Goal: Transaction & Acquisition: Subscribe to service/newsletter

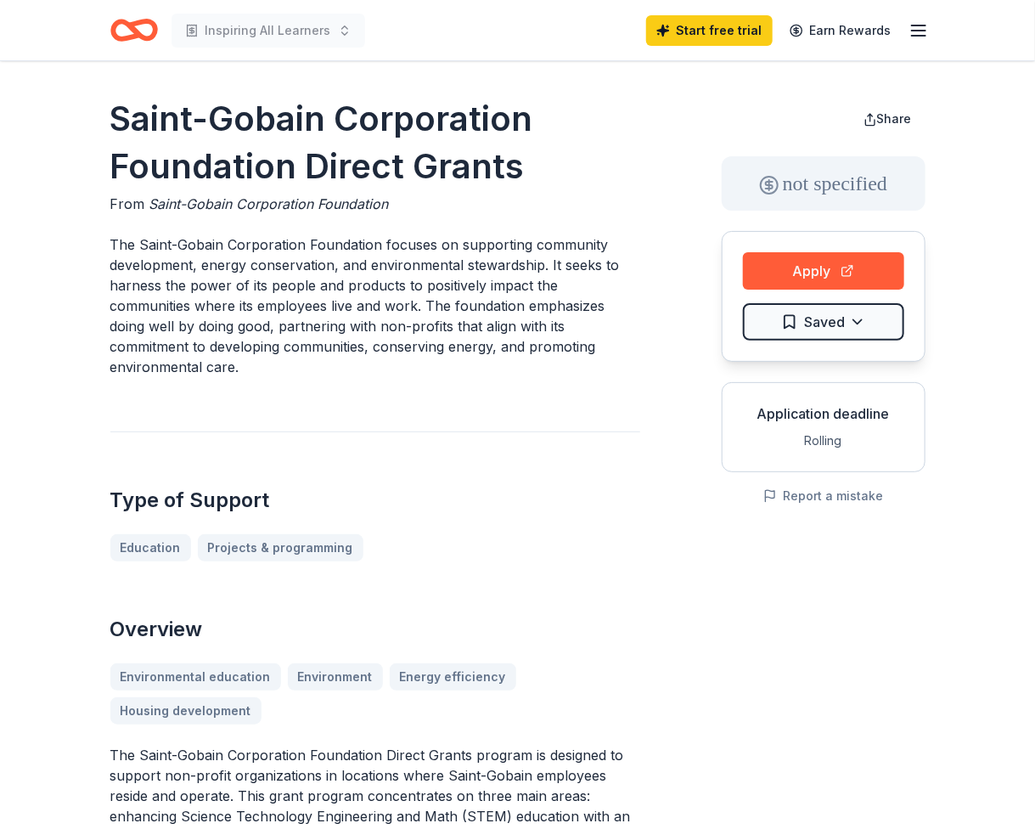
click at [146, 29] on icon "Home" at bounding box center [134, 30] width 48 height 40
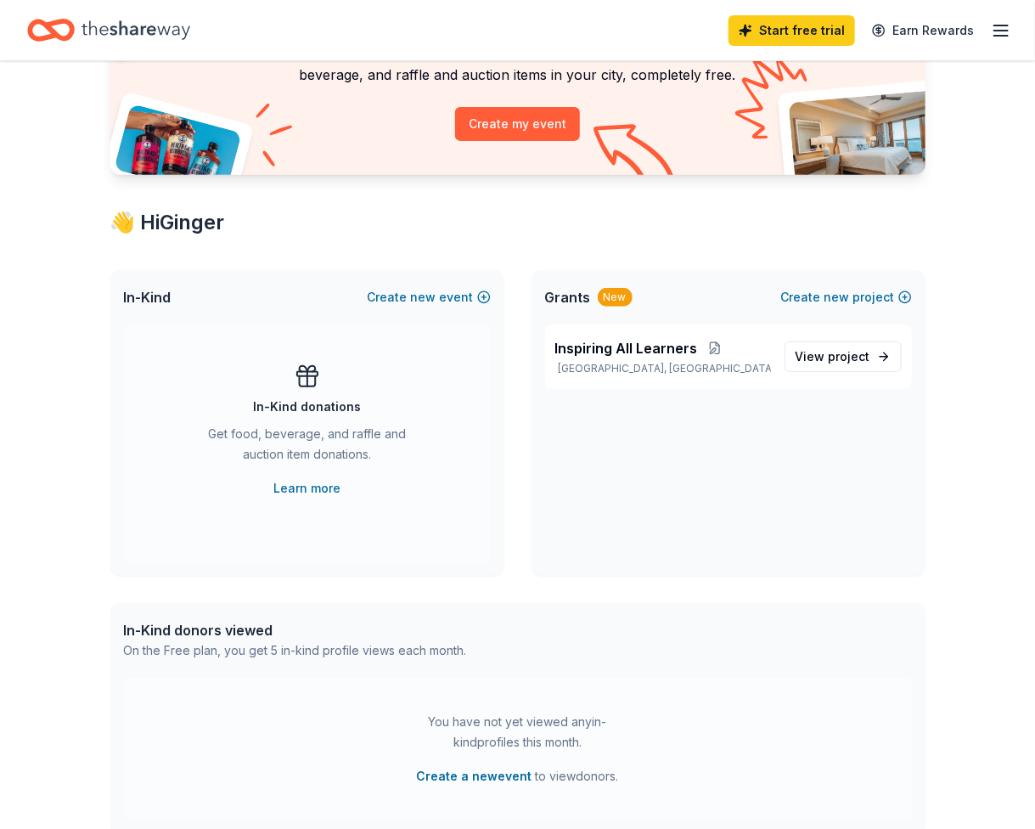
scroll to position [170, 0]
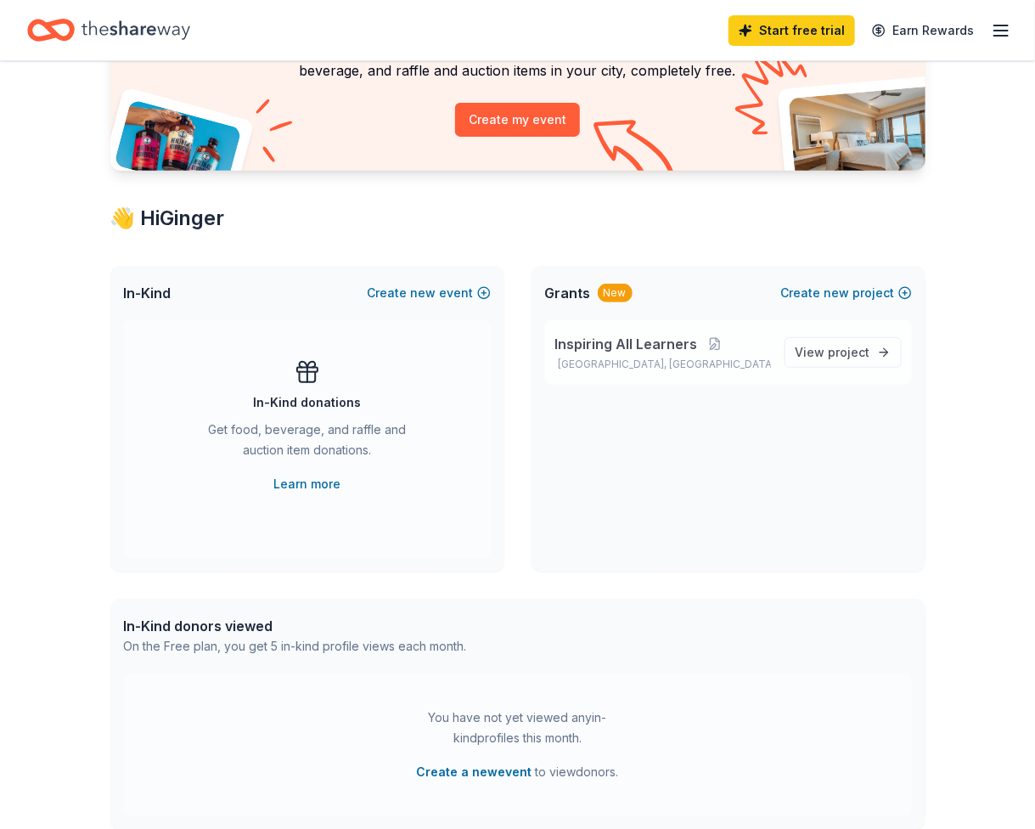
click at [639, 344] on span "Inspiring All Learners" at bounding box center [626, 344] width 143 height 20
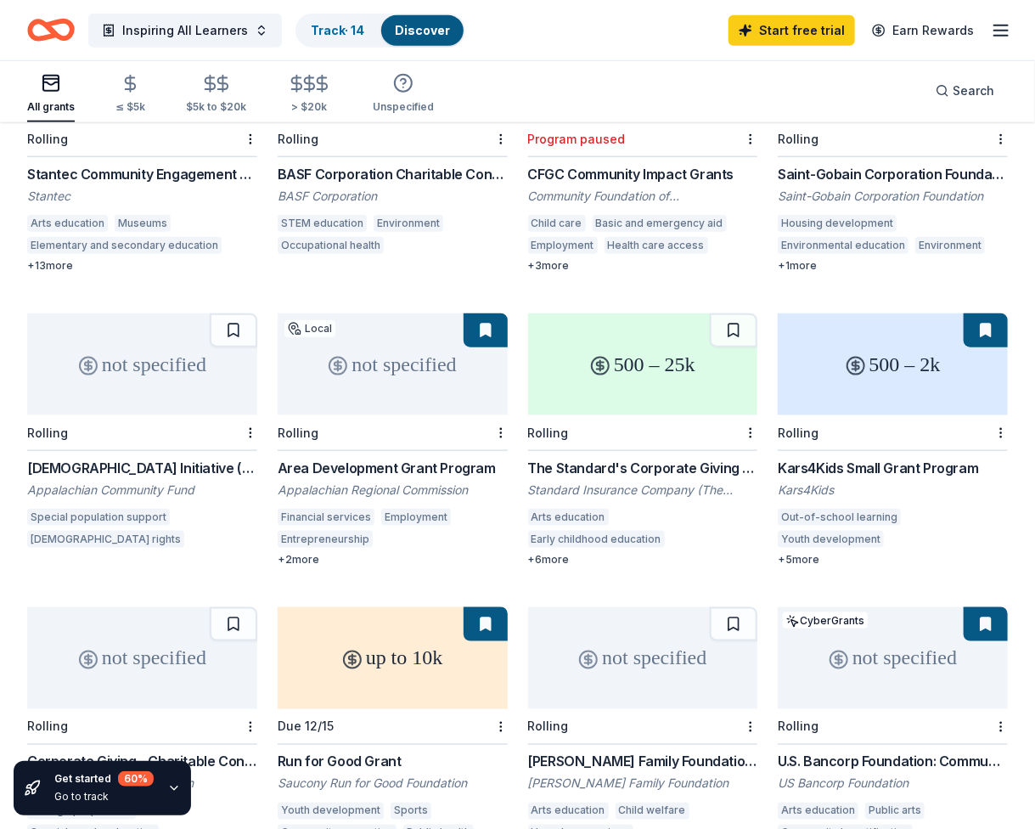
scroll to position [594, 0]
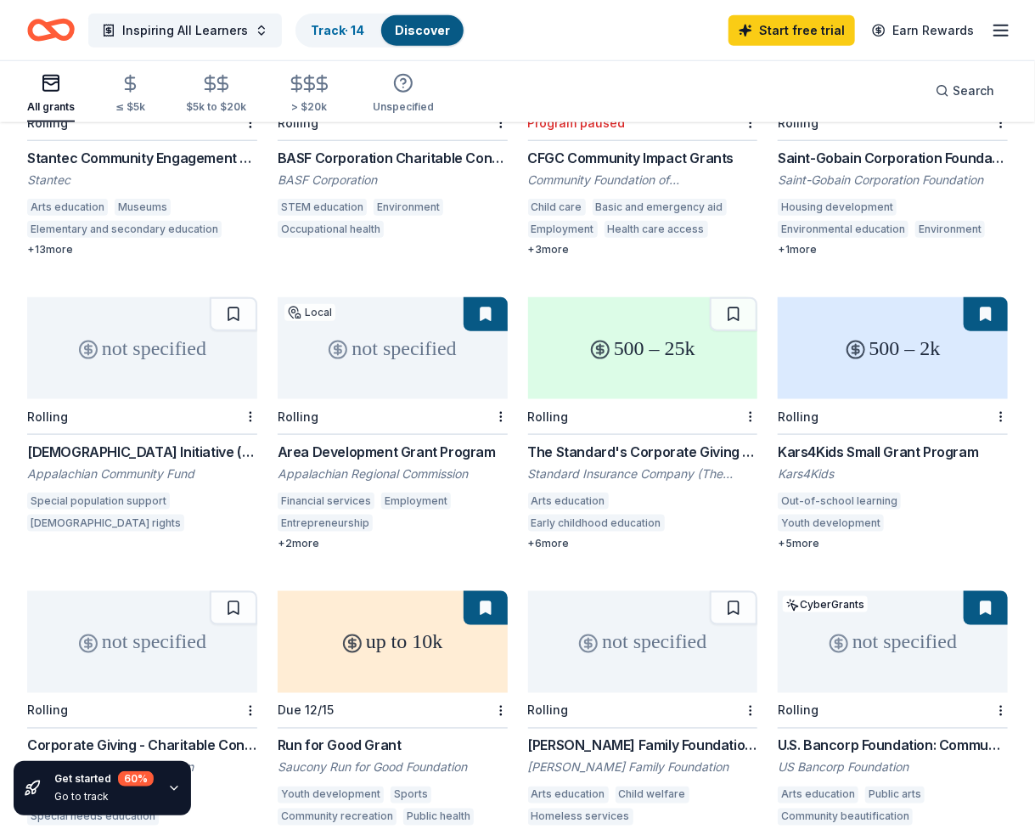
click at [881, 442] on div "Kars4Kids Small Grant Program" at bounding box center [893, 452] width 230 height 20
click at [671, 442] on div "The Standard's Corporate Giving Program" at bounding box center [643, 452] width 230 height 20
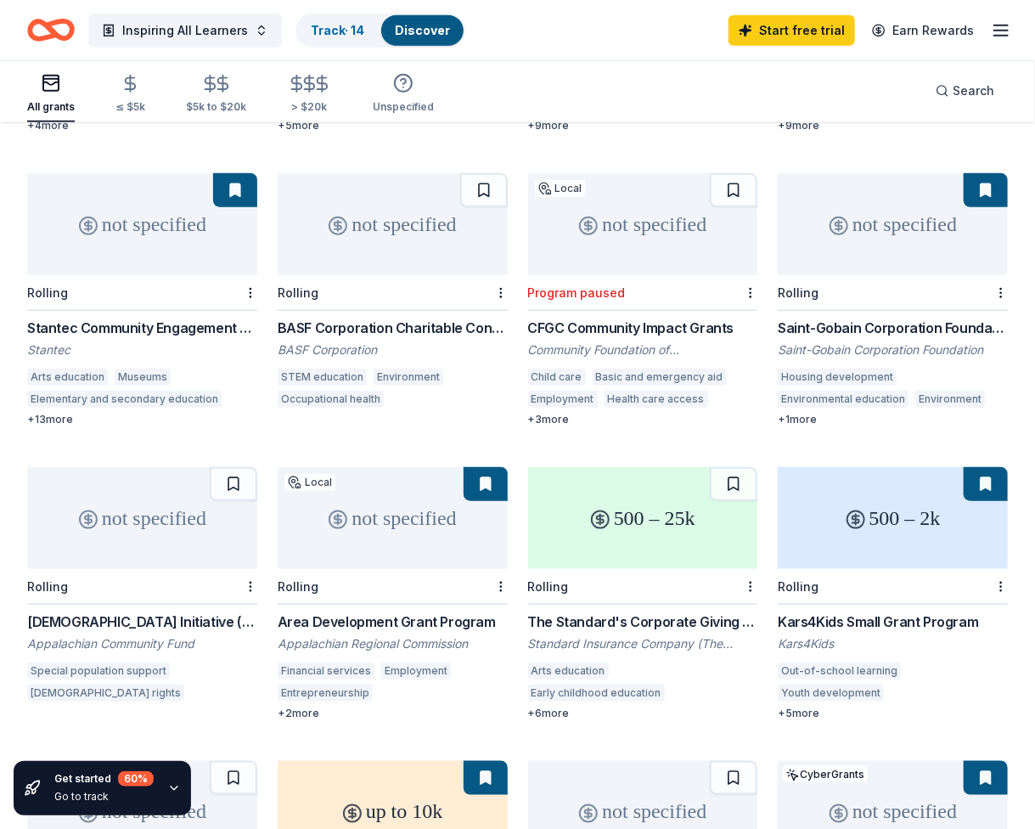
scroll to position [510, 0]
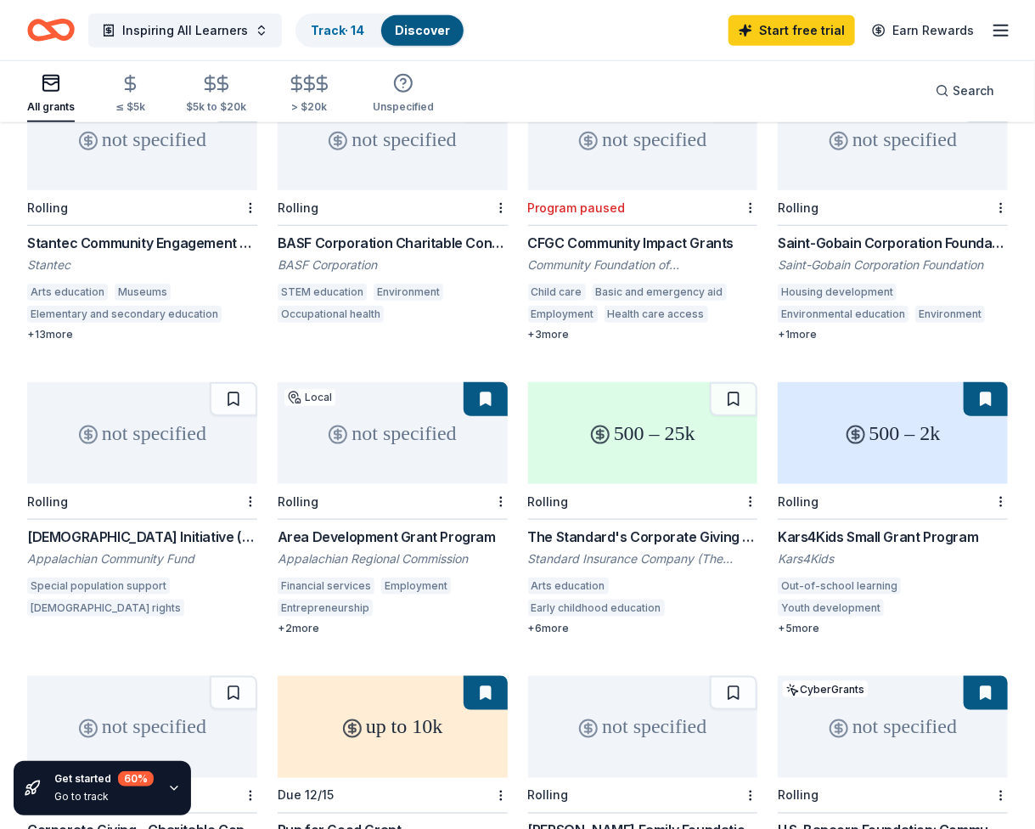
click at [467, 527] on div "Area Development Grant Program" at bounding box center [393, 537] width 230 height 20
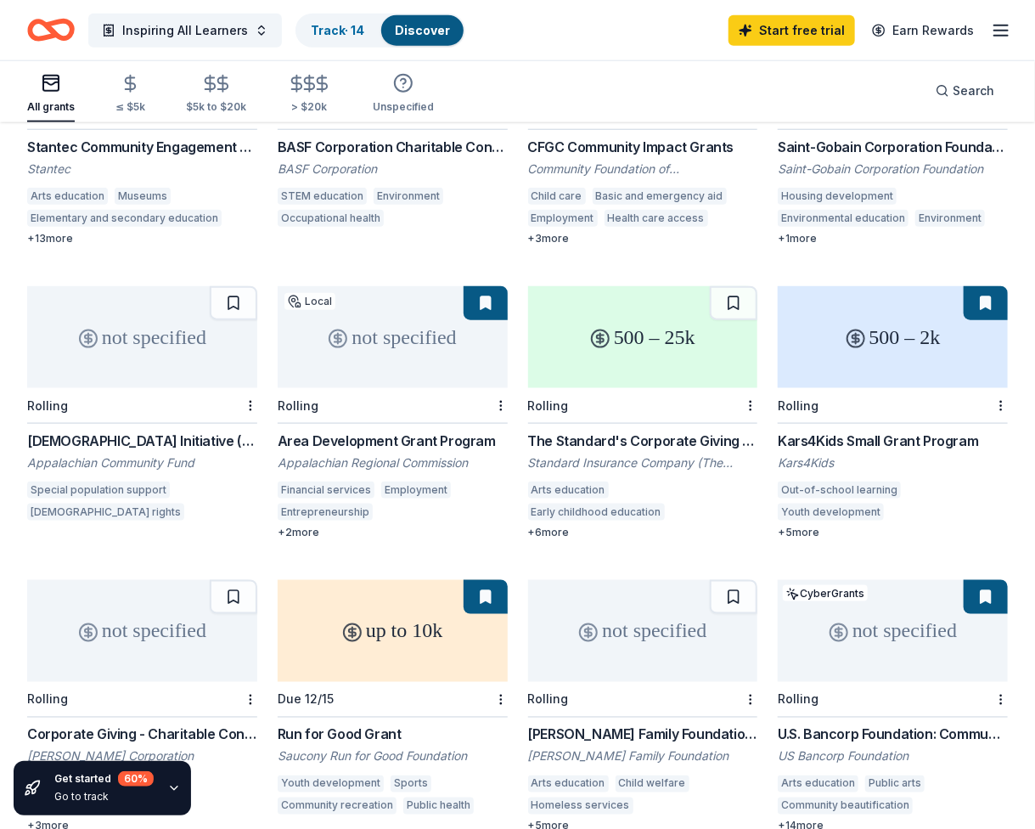
scroll to position [594, 0]
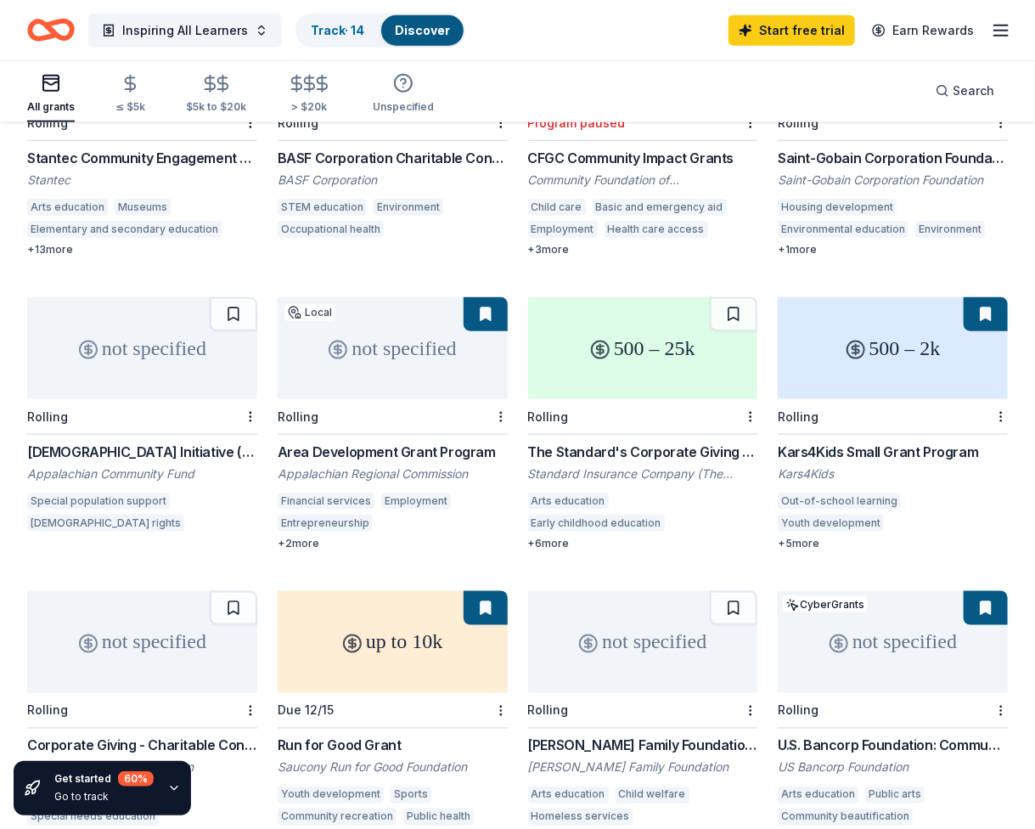
click at [592, 442] on div "The Standard's Corporate Giving Program" at bounding box center [643, 452] width 230 height 20
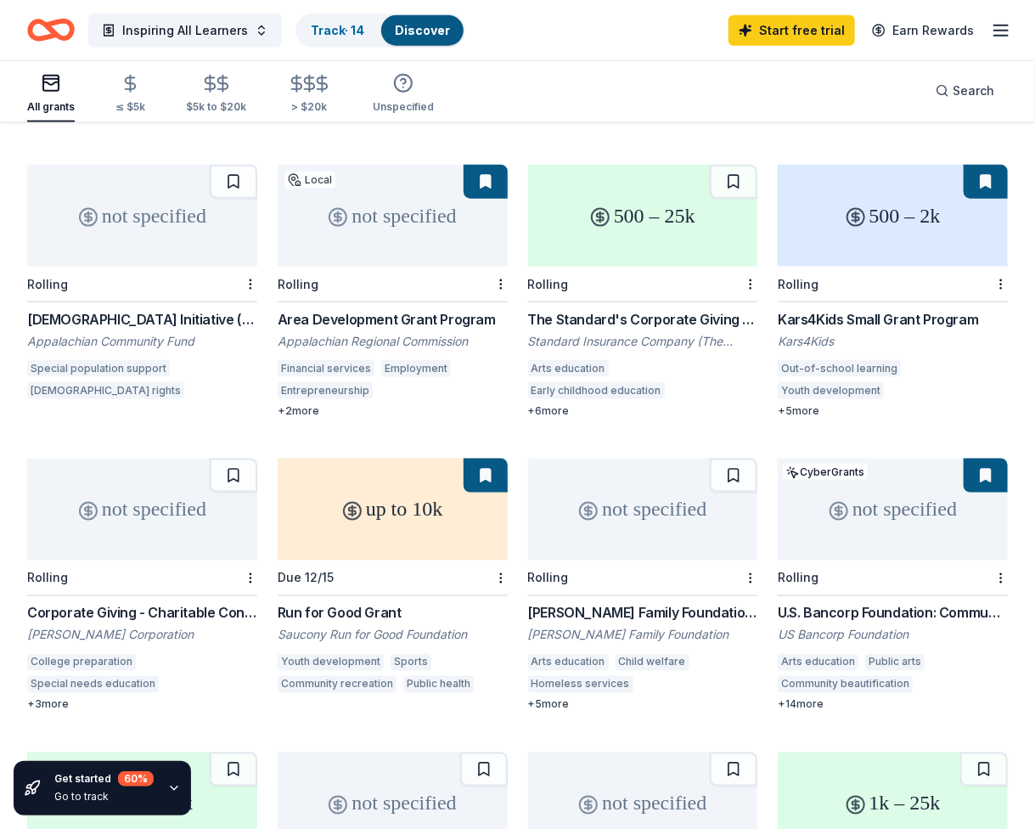
scroll to position [764, 0]
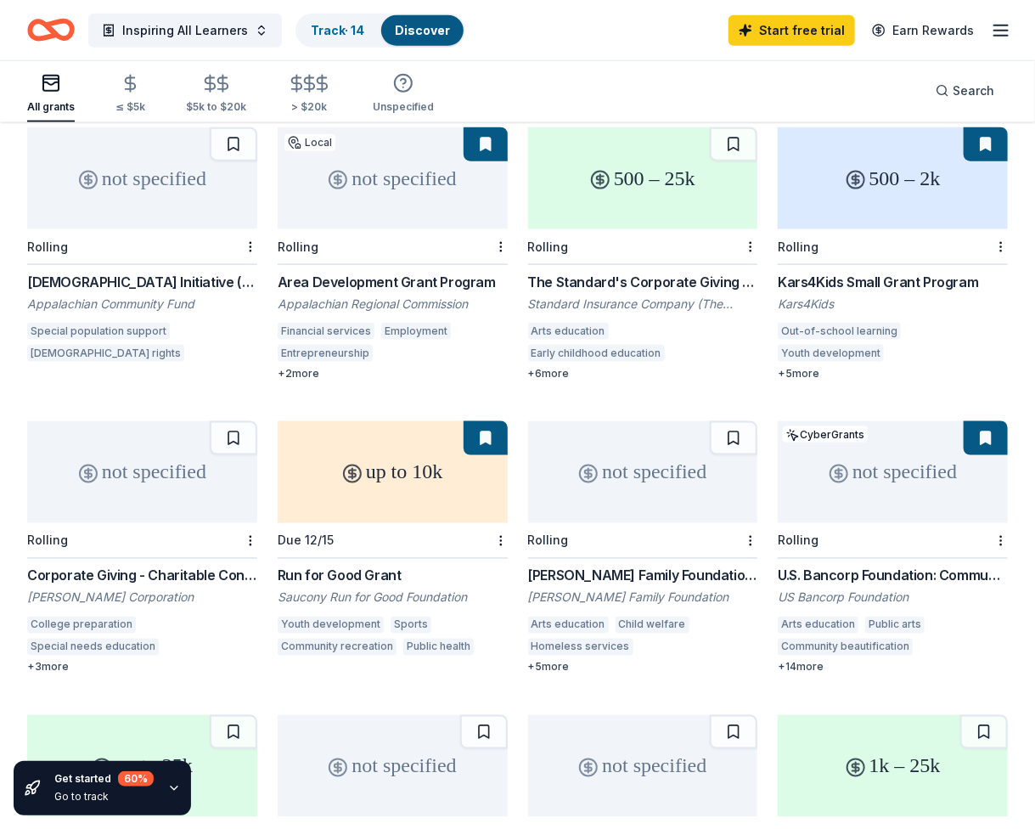
click at [43, 661] on div "+ 3 more" at bounding box center [142, 668] width 230 height 14
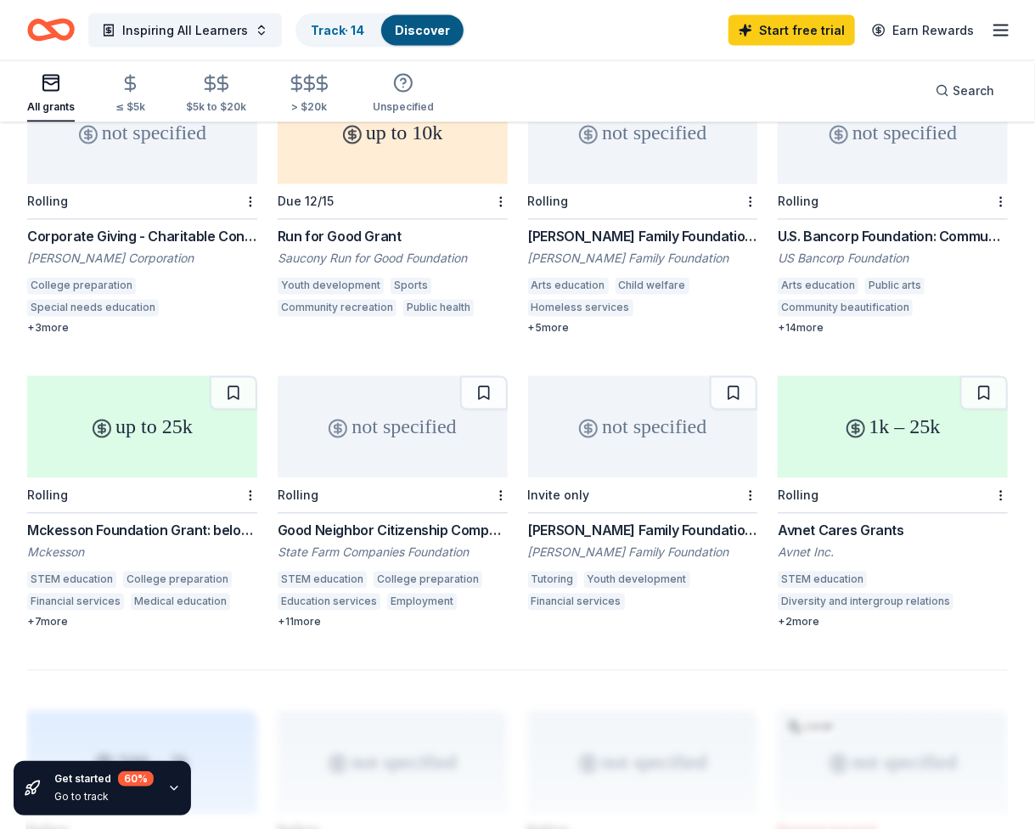
scroll to position [1104, 0]
click at [149, 493] on div "up to 25k Rolling Mckesson Foundation Grant: below $25,000 Mckesson STEM educat…" at bounding box center [142, 501] width 230 height 253
click at [430, 520] on div "Good Neighbor Citizenship Company Grants" at bounding box center [393, 530] width 230 height 20
click at [628, 520] on div "Webb Family Foundation Grants" at bounding box center [643, 530] width 230 height 20
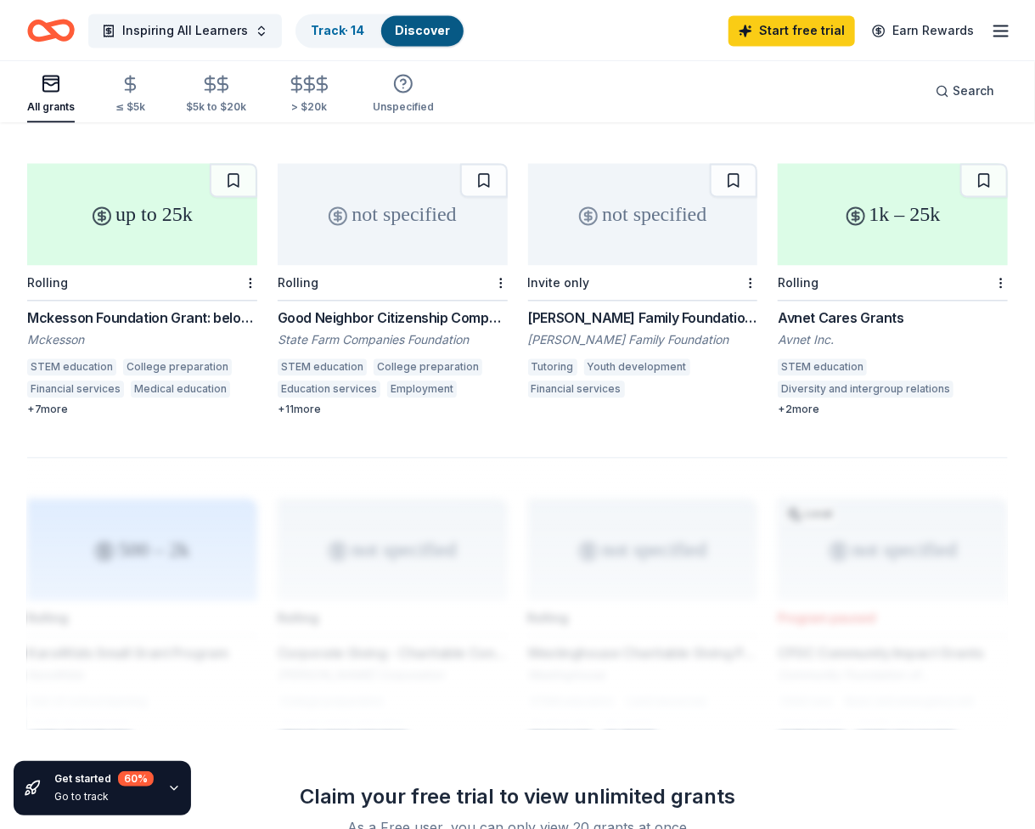
scroll to position [1359, 0]
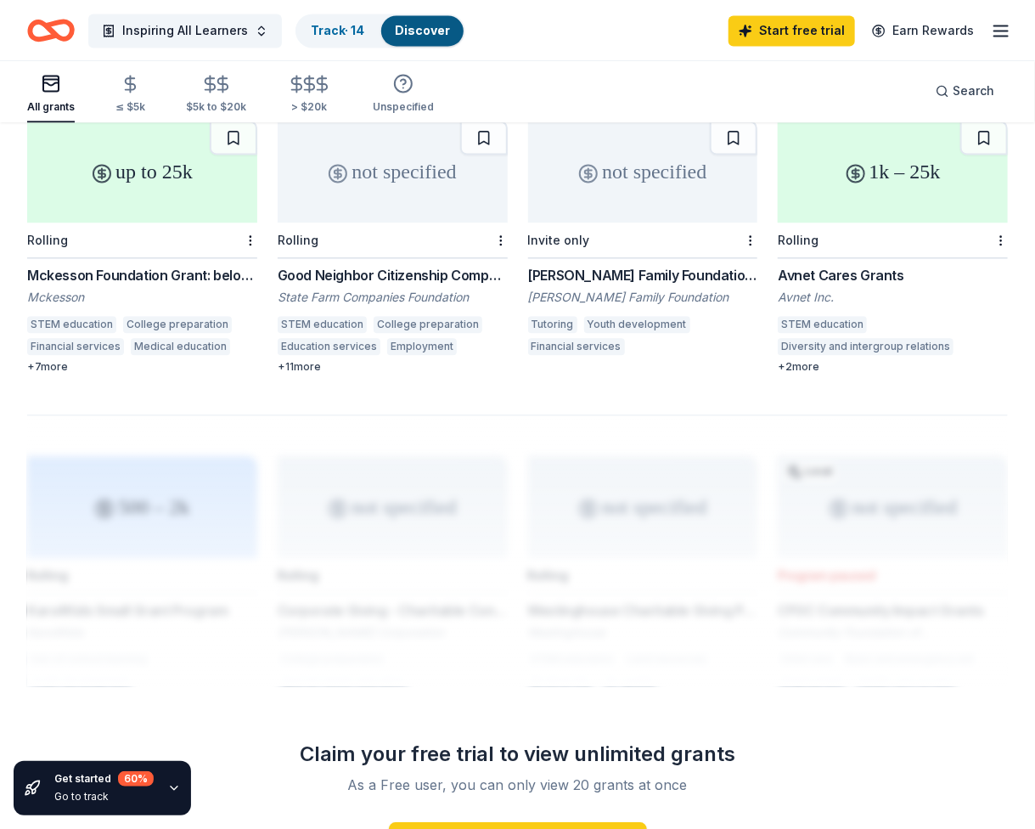
click at [869, 239] on div "1k – 25k Rolling Avnet Cares Grants Avnet Inc. STEM education Diversity and int…" at bounding box center [893, 247] width 230 height 253
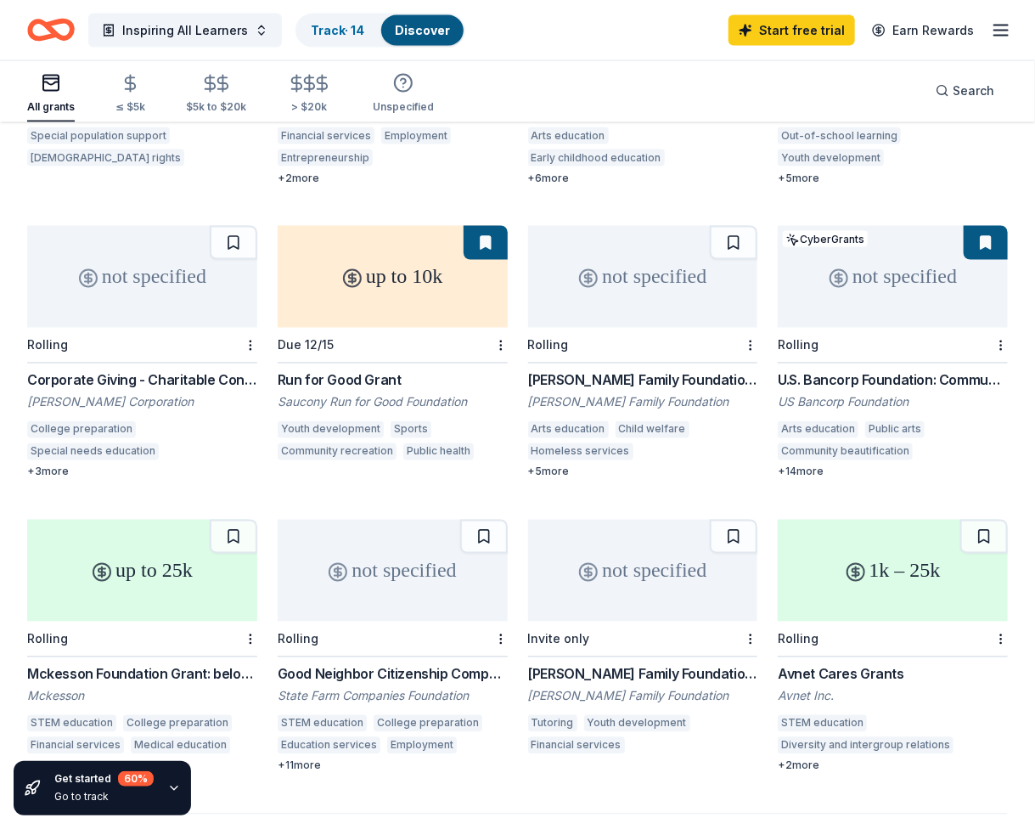
scroll to position [934, 0]
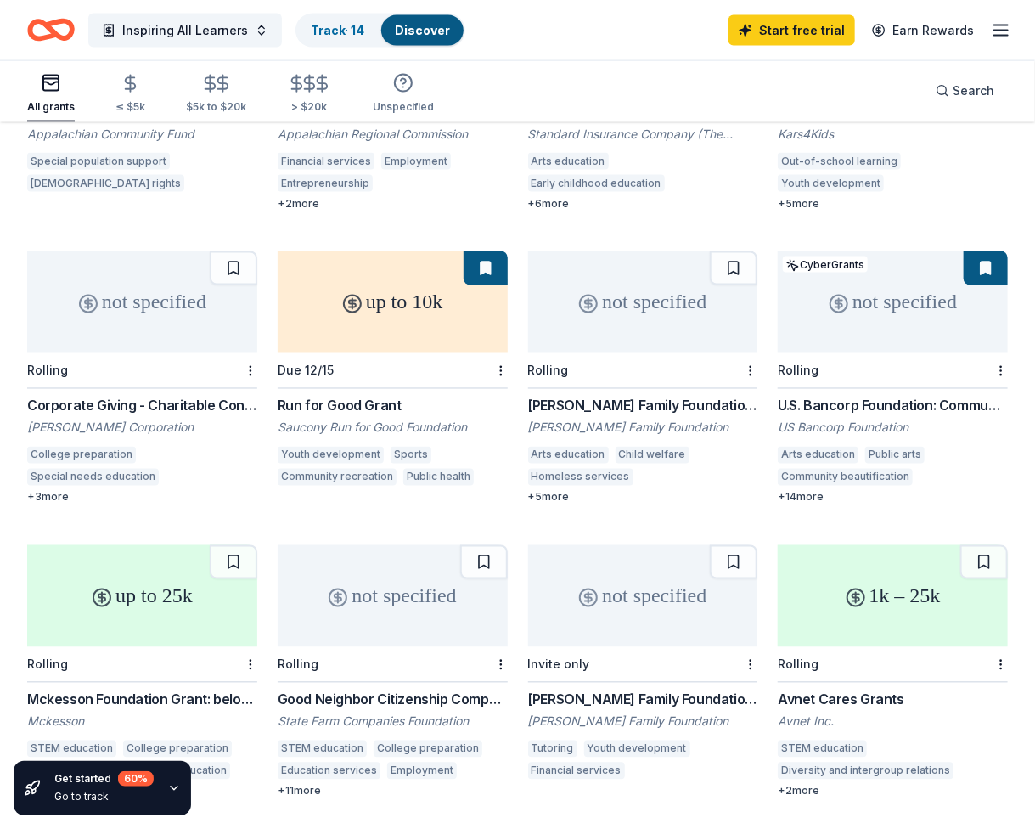
click at [682, 396] on div "Laird Norton Family Foundation Grant" at bounding box center [643, 406] width 230 height 20
click at [827, 396] on div "U.S. Bancorp Foundation: Community Possible Grant Program" at bounding box center [893, 406] width 230 height 20
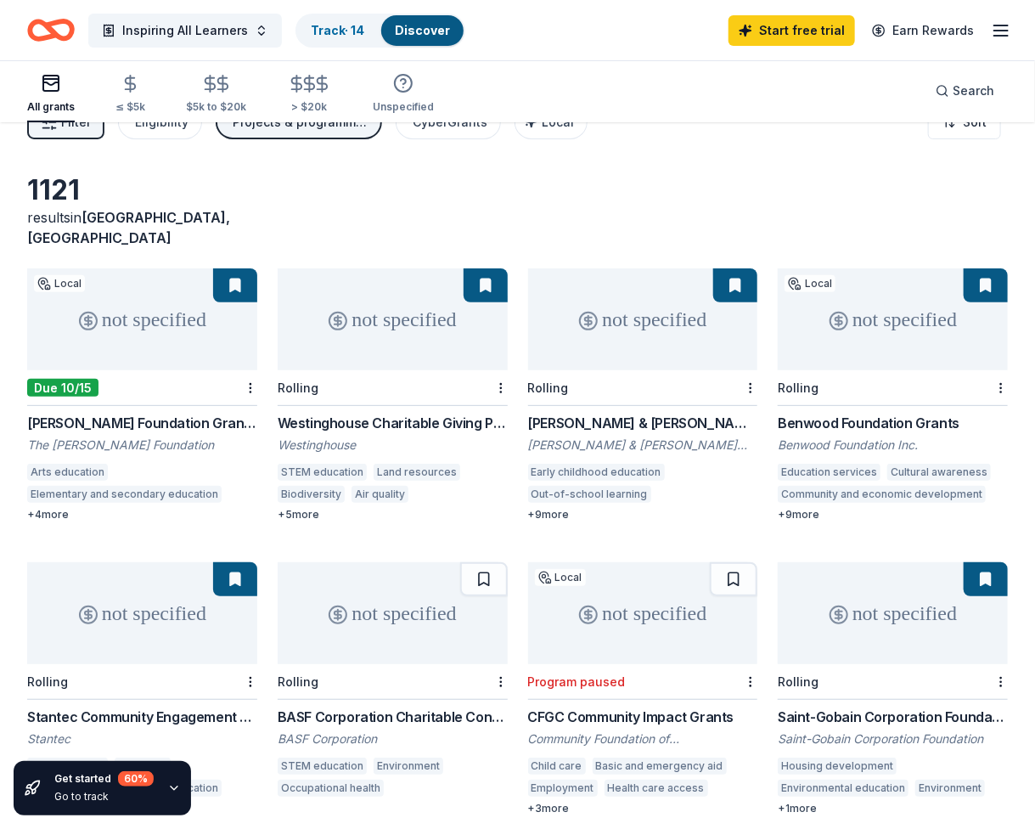
scroll to position [0, 0]
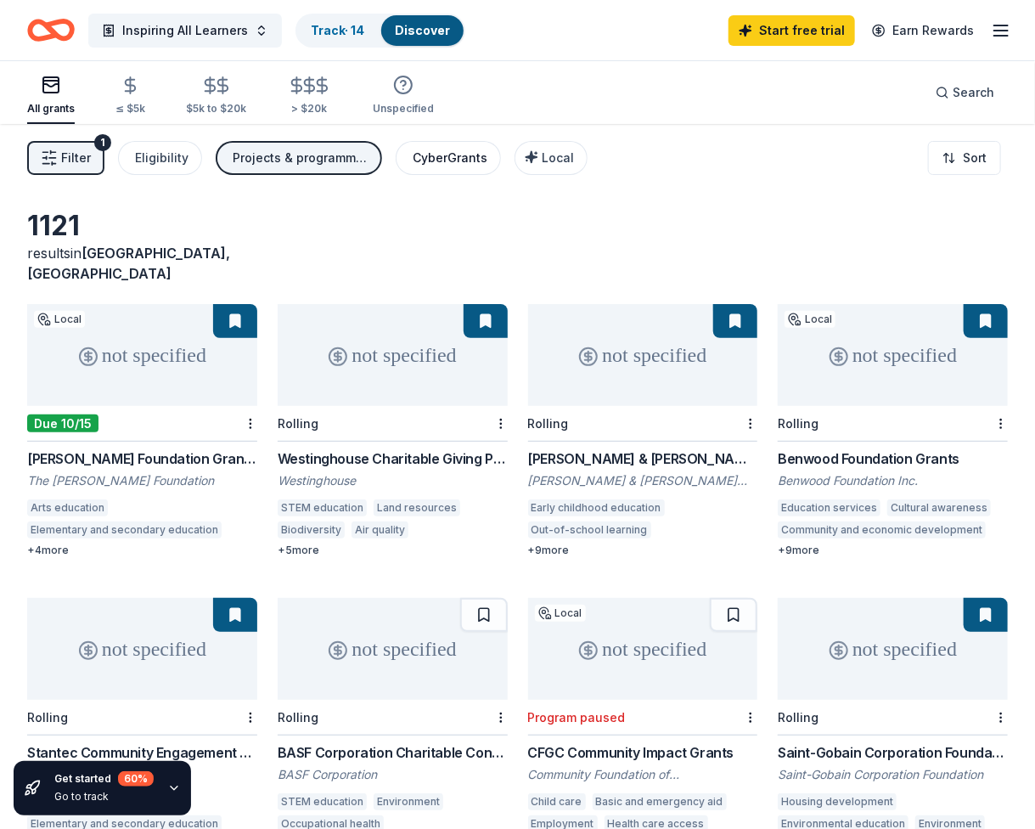
click at [414, 152] on div "CyberGrants" at bounding box center [450, 158] width 75 height 20
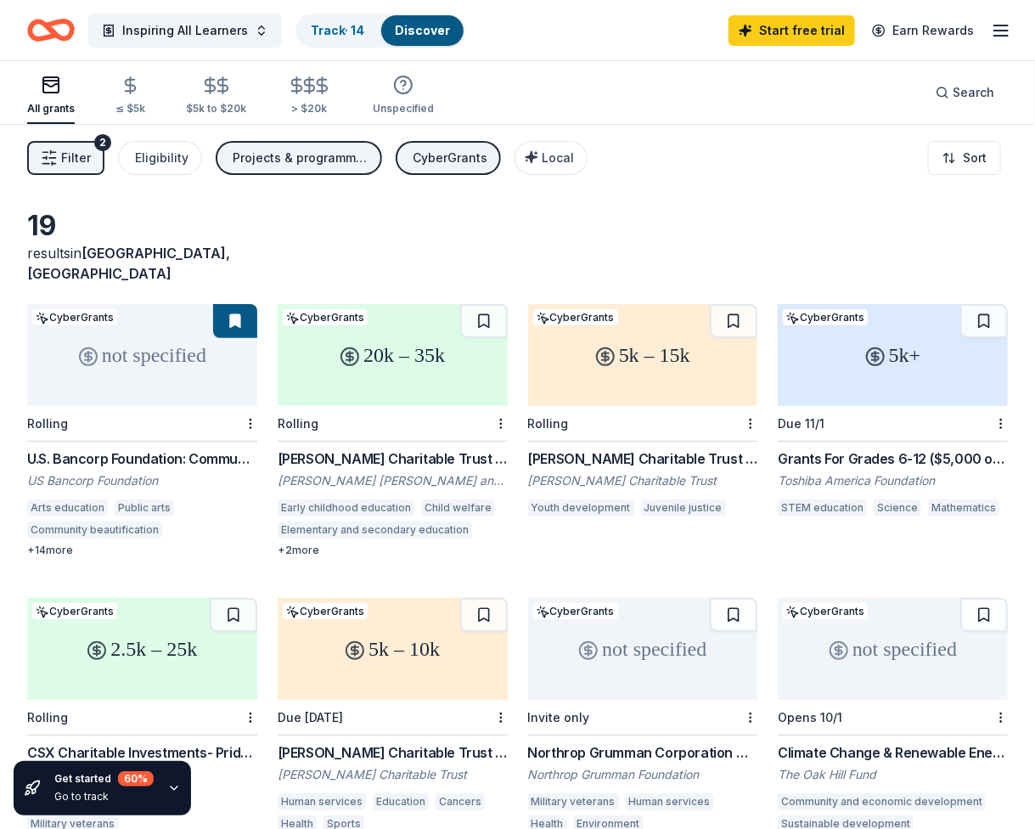
click at [814, 448] on div "Grants For Grades 6-12 ($5,000 or More)" at bounding box center [893, 458] width 230 height 20
click at [422, 448] on div "McInnes Charitable Trust Grant" at bounding box center [393, 458] width 230 height 20
click at [542, 152] on span "Local" at bounding box center [558, 157] width 32 height 14
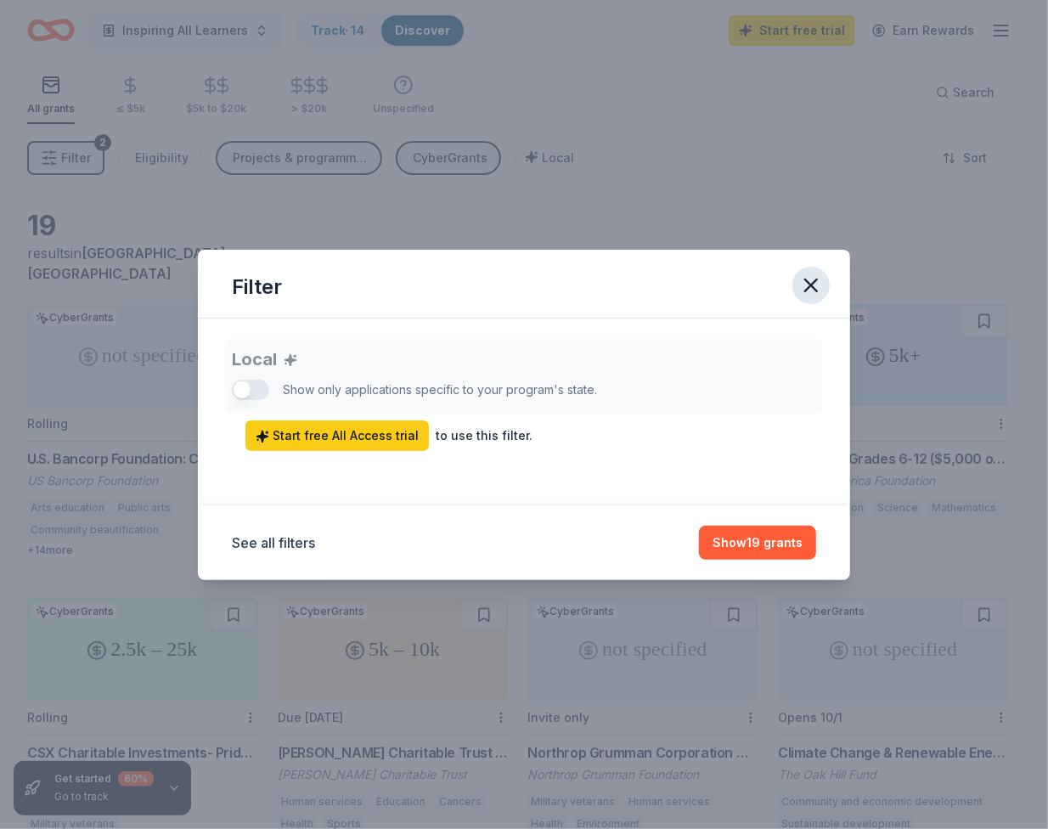
click at [808, 291] on icon "button" at bounding box center [811, 285] width 24 height 24
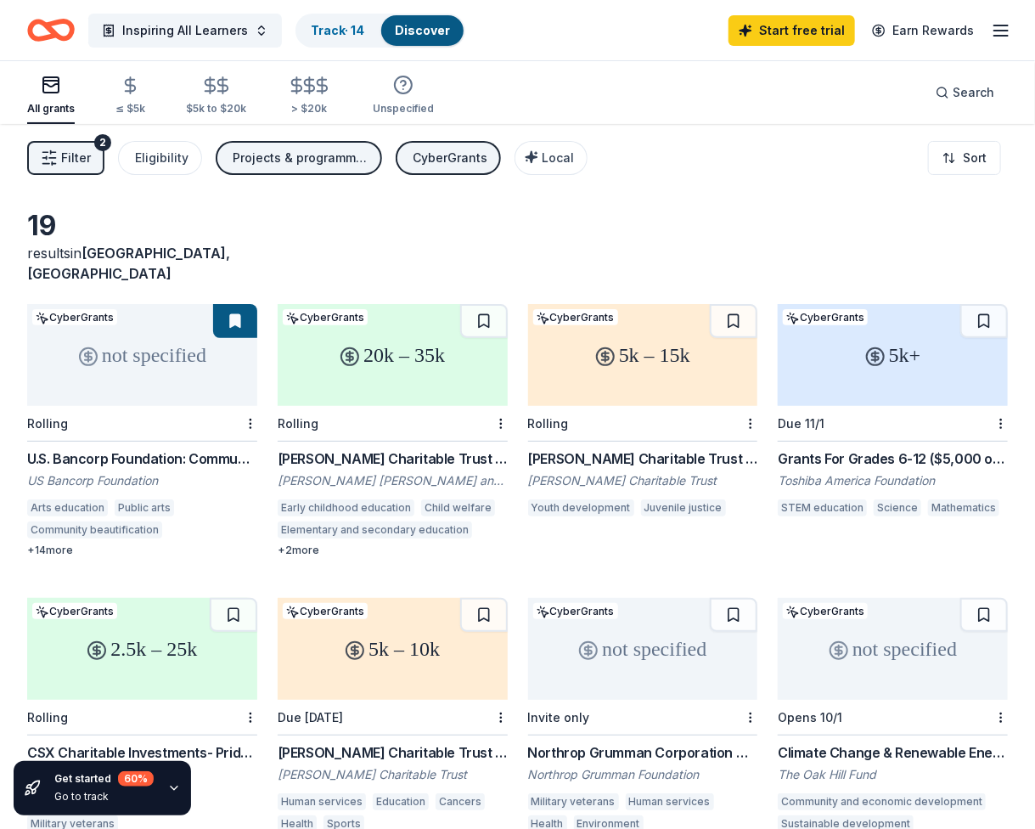
click at [440, 161] on div "CyberGrants" at bounding box center [450, 158] width 75 height 20
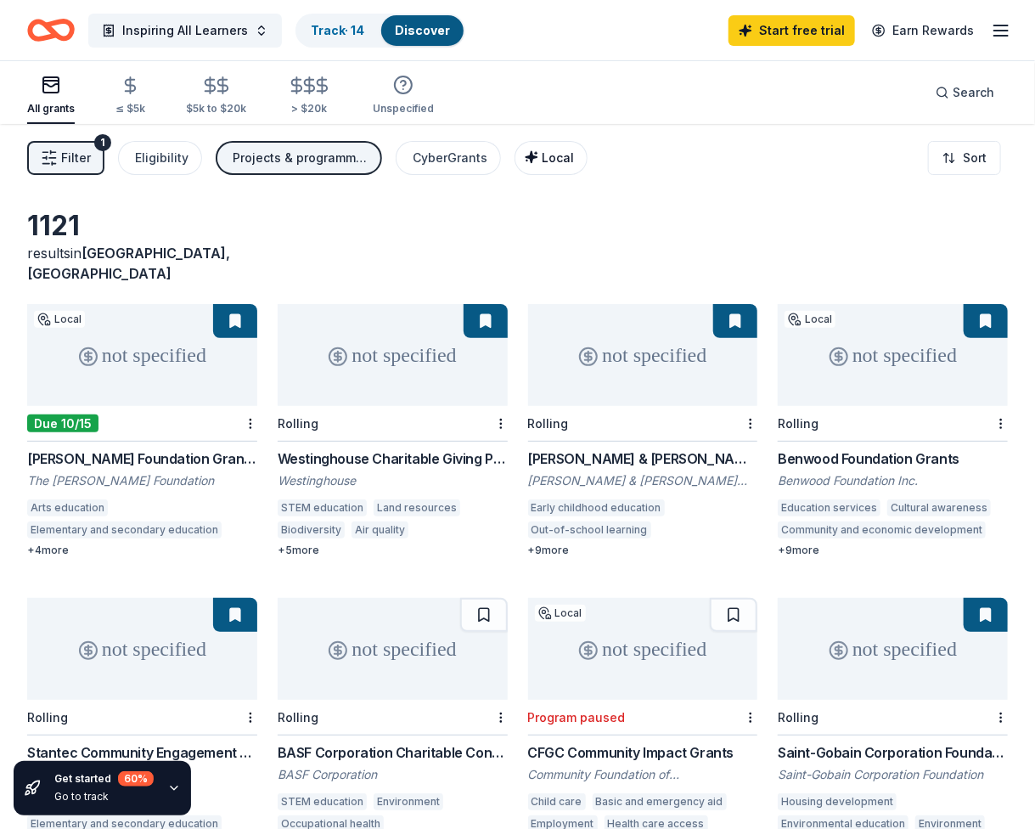
click at [568, 165] on button "Local" at bounding box center [551, 158] width 73 height 34
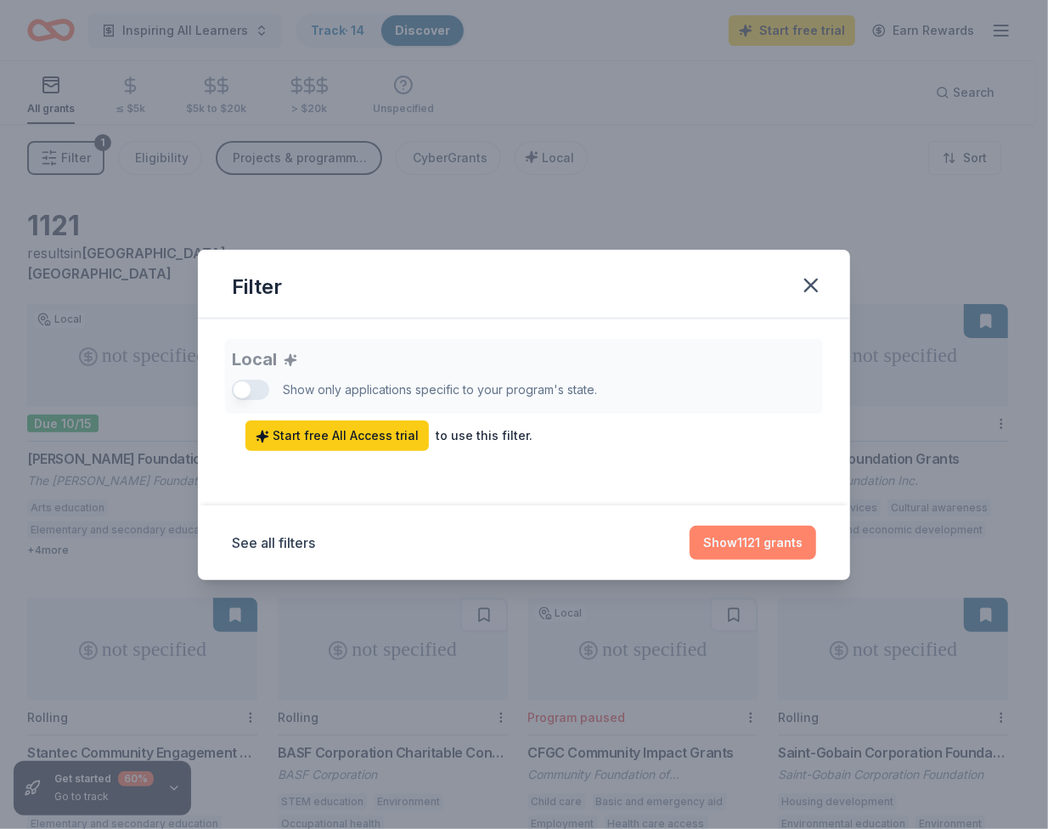
click at [724, 542] on button "Show 1121 grants" at bounding box center [753, 543] width 127 height 34
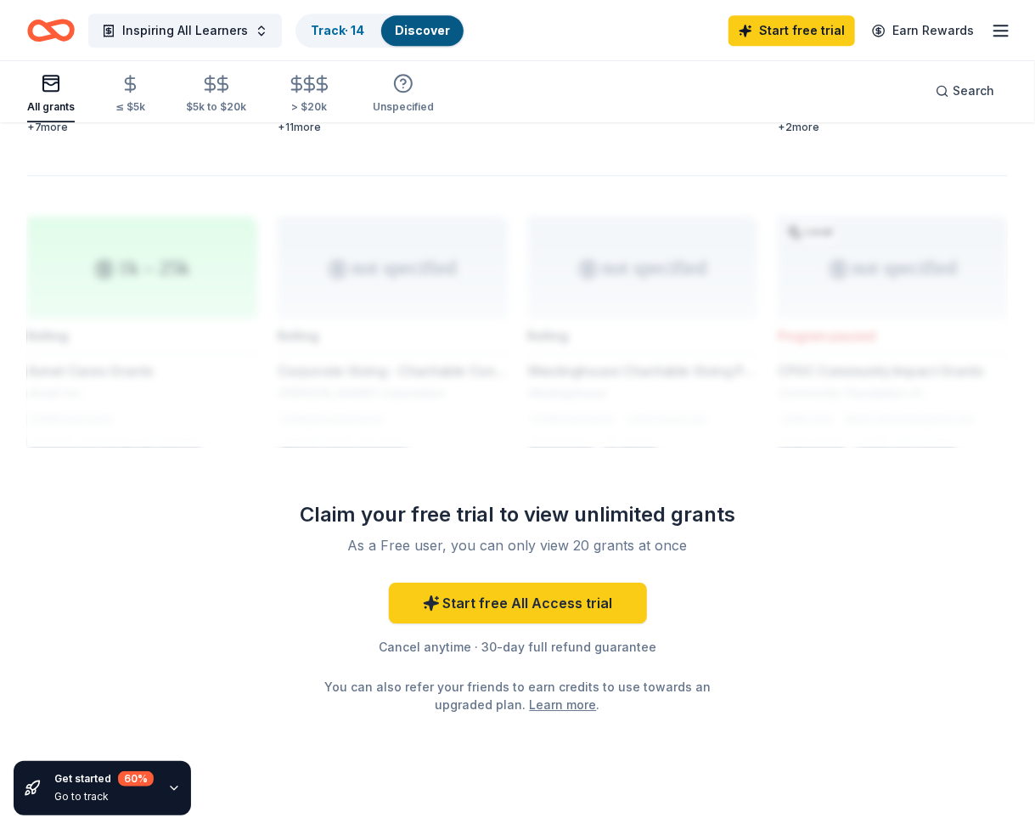
scroll to position [1605, 0]
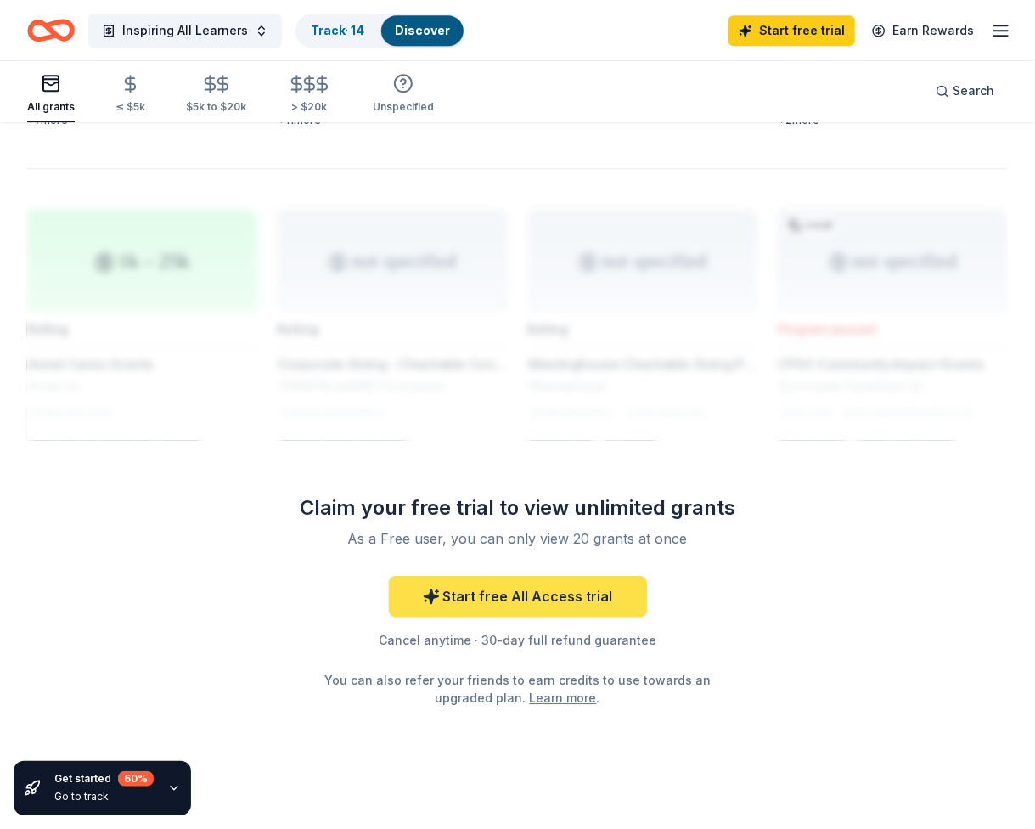
click at [551, 576] on link "Start free All Access trial" at bounding box center [518, 596] width 258 height 41
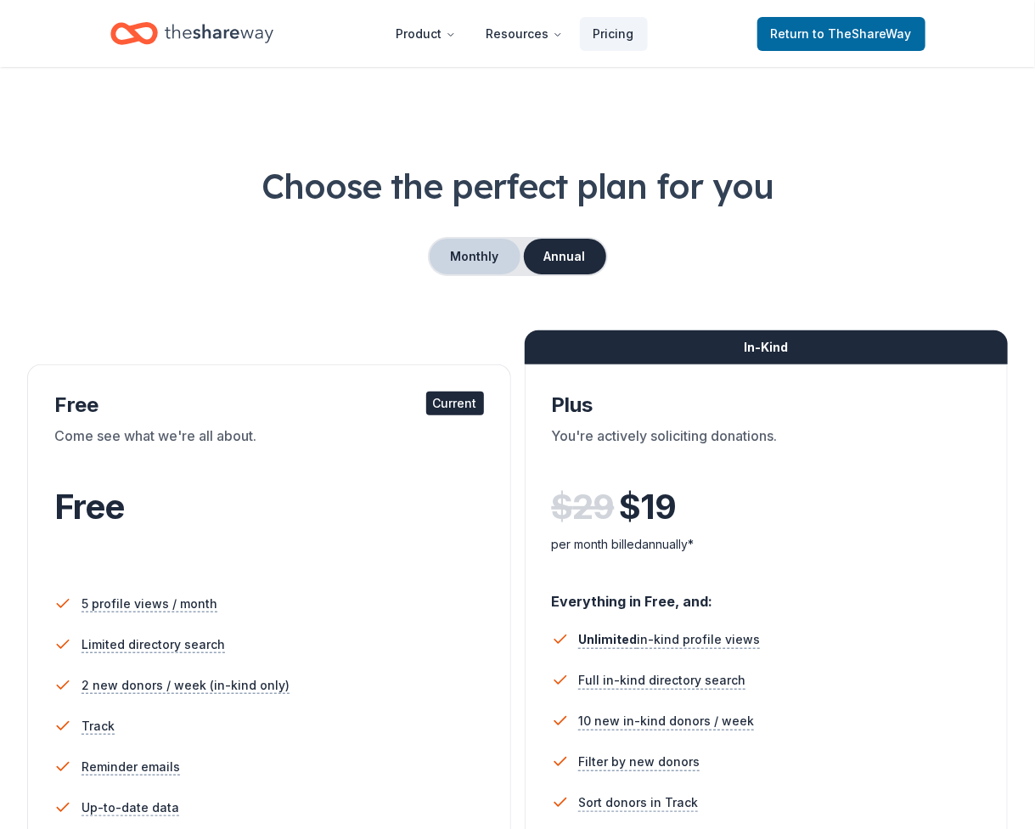
drag, startPoint x: 509, startPoint y: 229, endPoint x: 505, endPoint y: 247, distance: 18.2
click at [503, 255] on button "Monthly" at bounding box center [475, 257] width 91 height 36
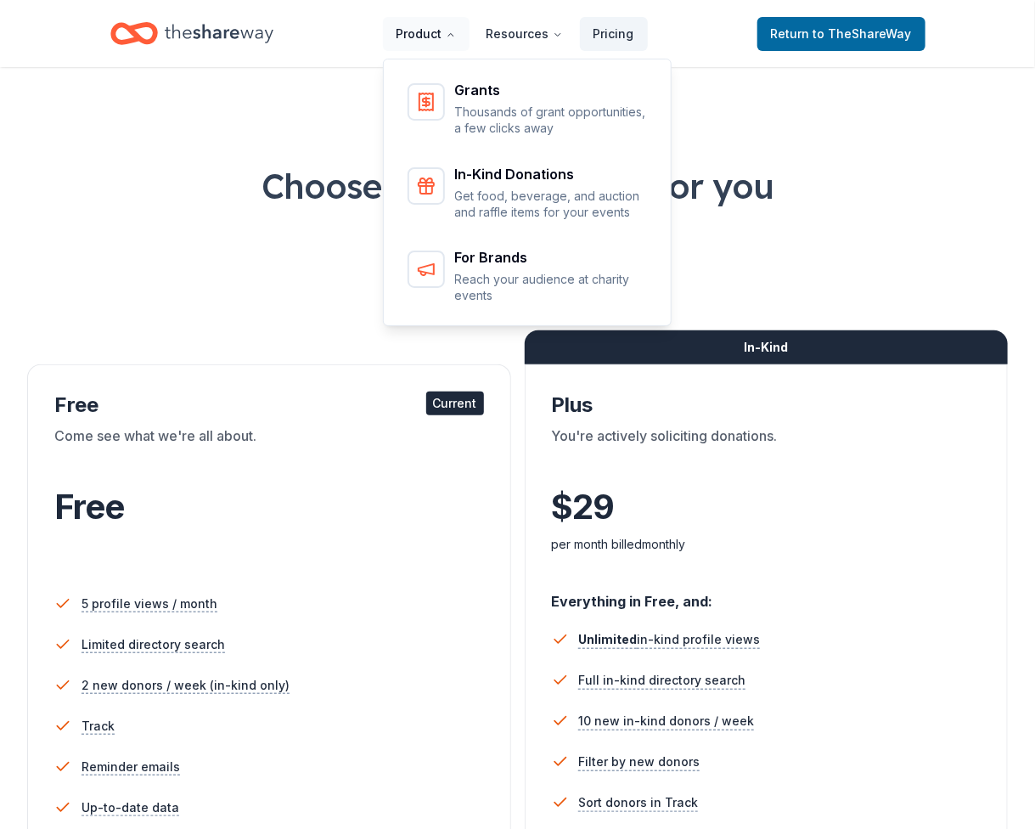
click at [434, 37] on button "Product" at bounding box center [426, 34] width 87 height 34
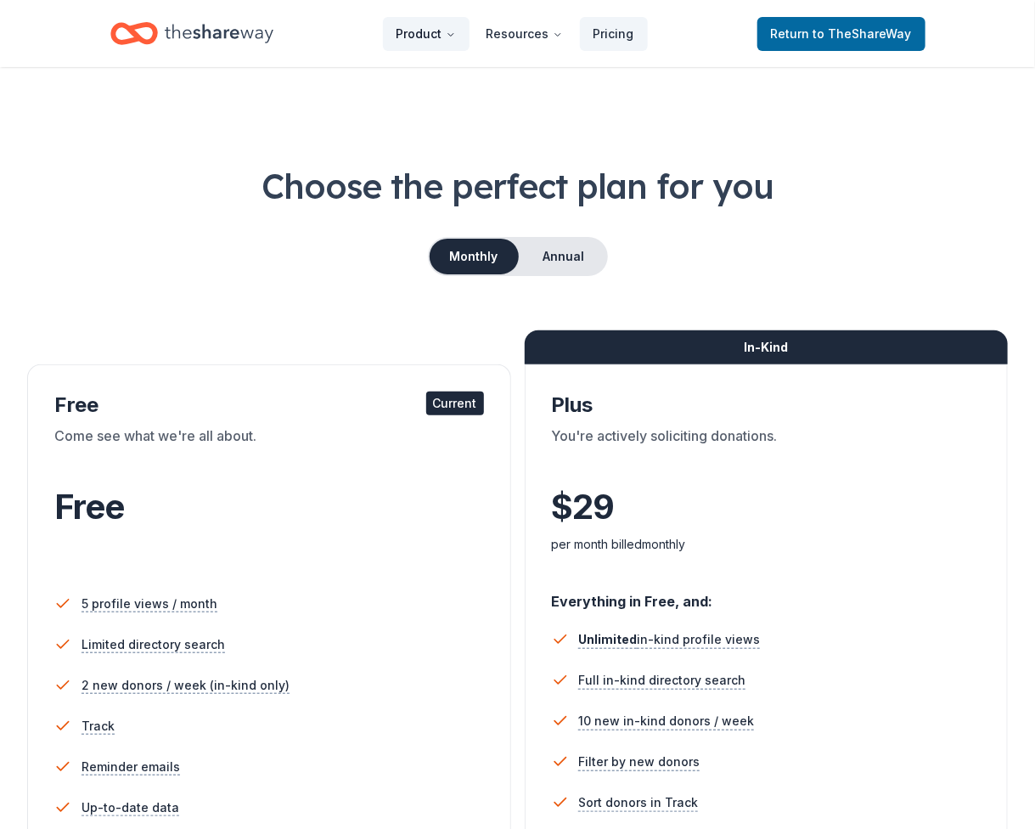
click at [434, 38] on button "Product" at bounding box center [426, 34] width 87 height 34
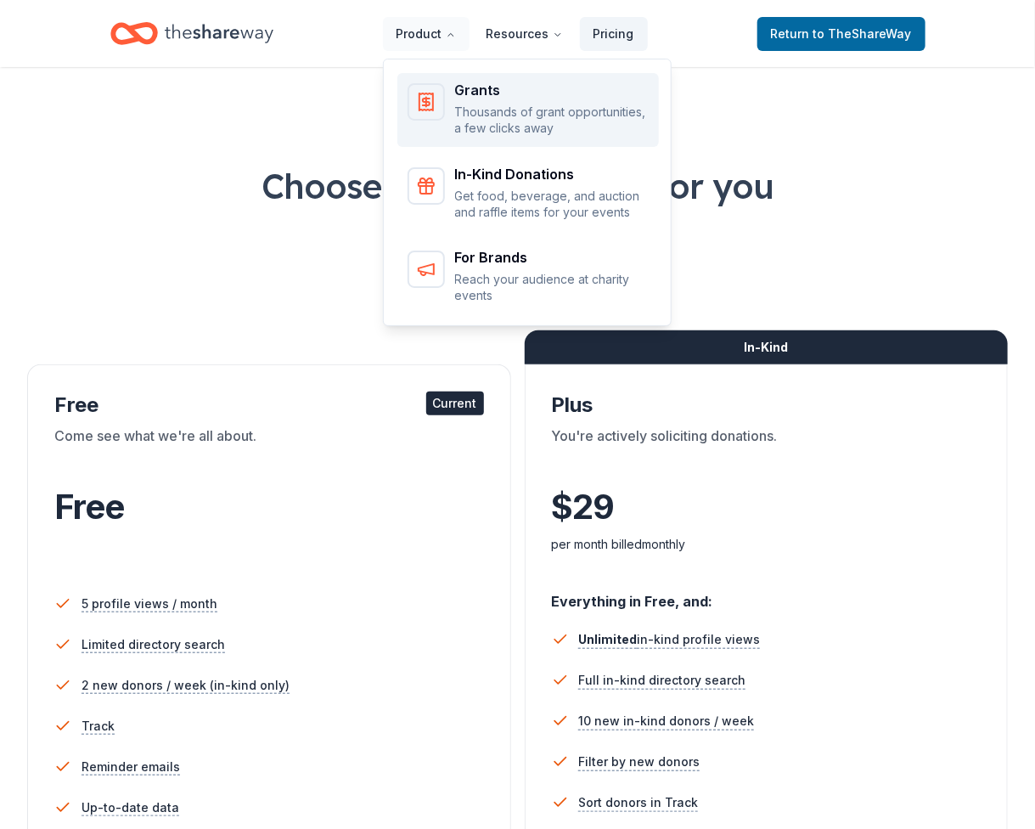
click at [557, 99] on div "Grants Thousands of grant opportunities, a few clicks away" at bounding box center [552, 110] width 194 height 54
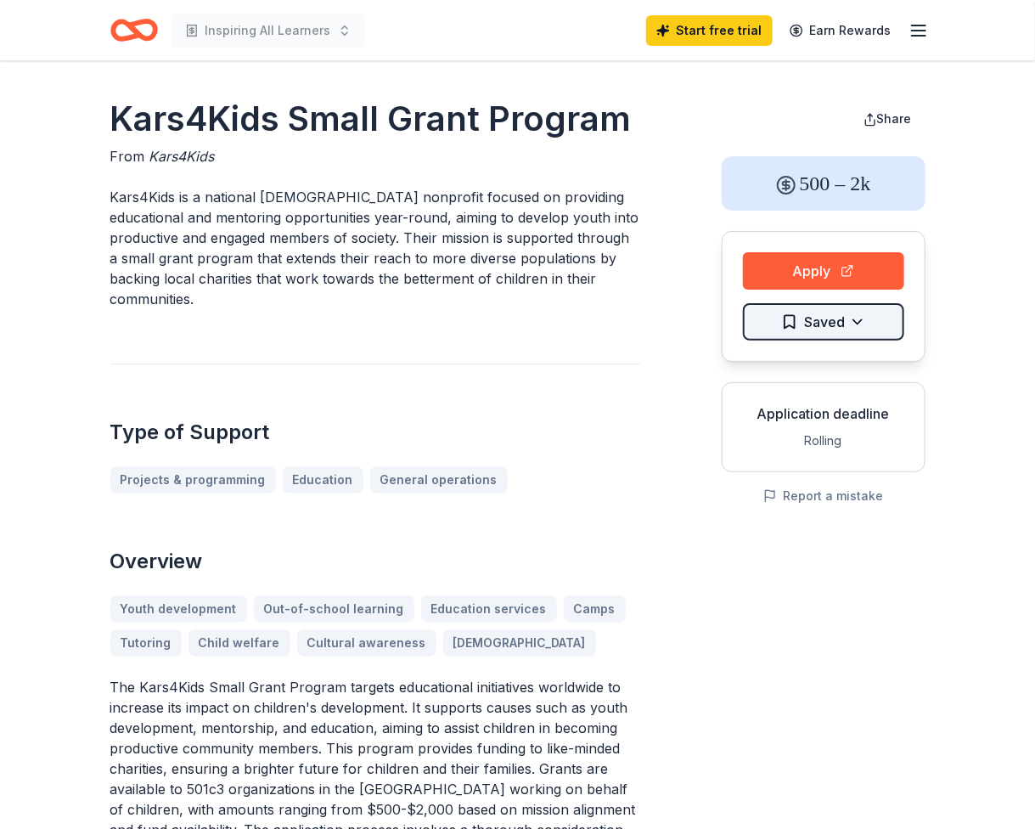
click at [799, 325] on html "Inspiring All Learners Start free trial Earn Rewards Kars4Kids Small Grant Prog…" at bounding box center [517, 414] width 1035 height 829
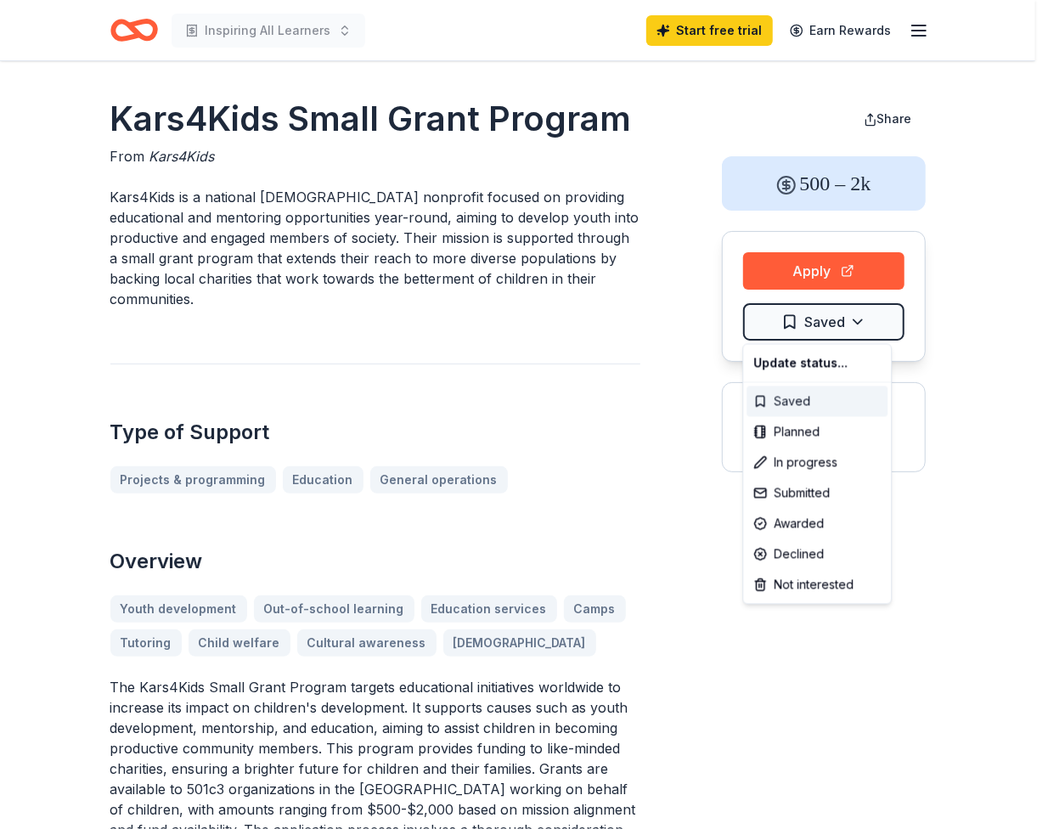
click at [795, 397] on div "Saved" at bounding box center [816, 401] width 141 height 31
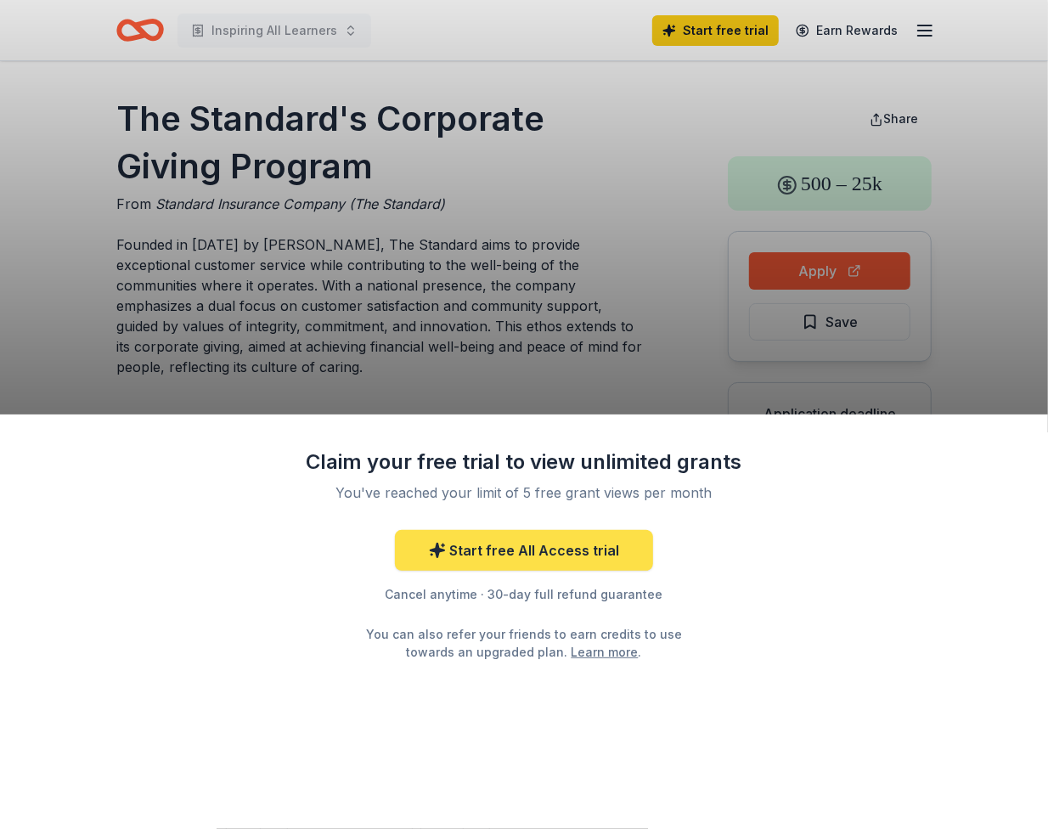
click at [594, 550] on link "Start free All Access trial" at bounding box center [524, 550] width 258 height 41
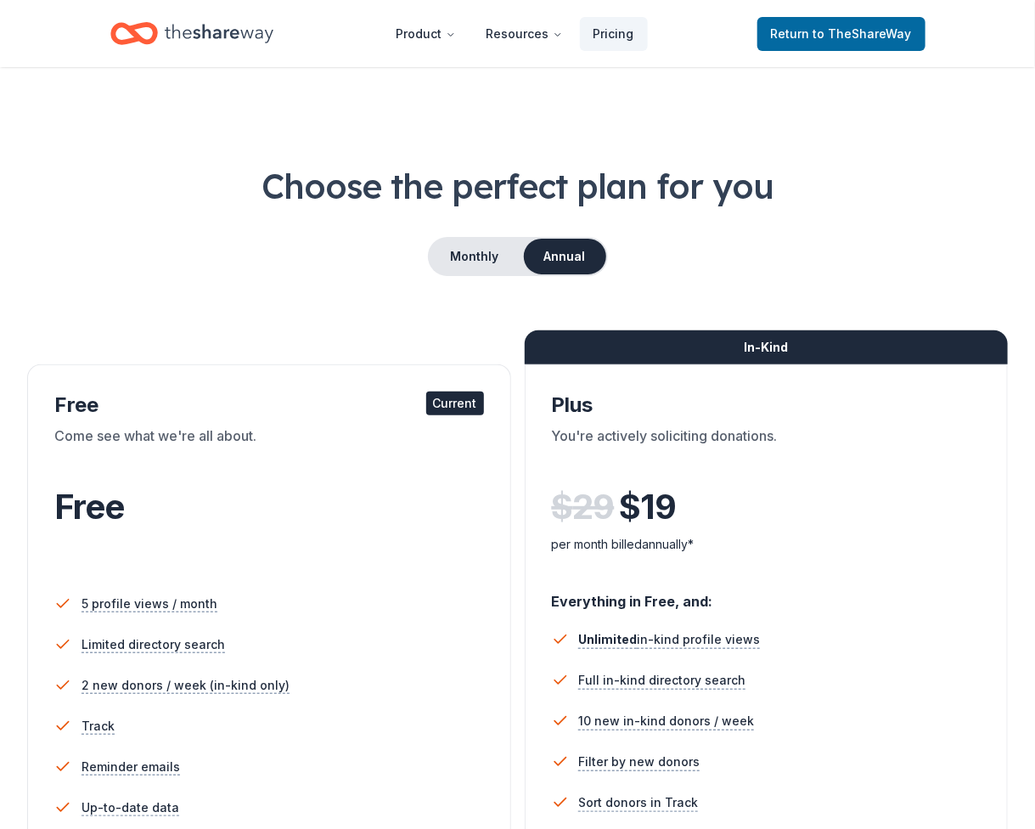
click at [321, 374] on div "Free Current Come see what we're all about. Free 5 profile views / month Limite…" at bounding box center [269, 669] width 484 height 611
click at [299, 431] on div "Come see what we're all about." at bounding box center [269, 449] width 430 height 48
drag, startPoint x: 232, startPoint y: 423, endPoint x: 333, endPoint y: 312, distance: 150.3
click at [232, 422] on div "Free Current Come see what we're all about. Free" at bounding box center [269, 483] width 430 height 185
click at [453, 256] on button "Monthly" at bounding box center [475, 257] width 91 height 36
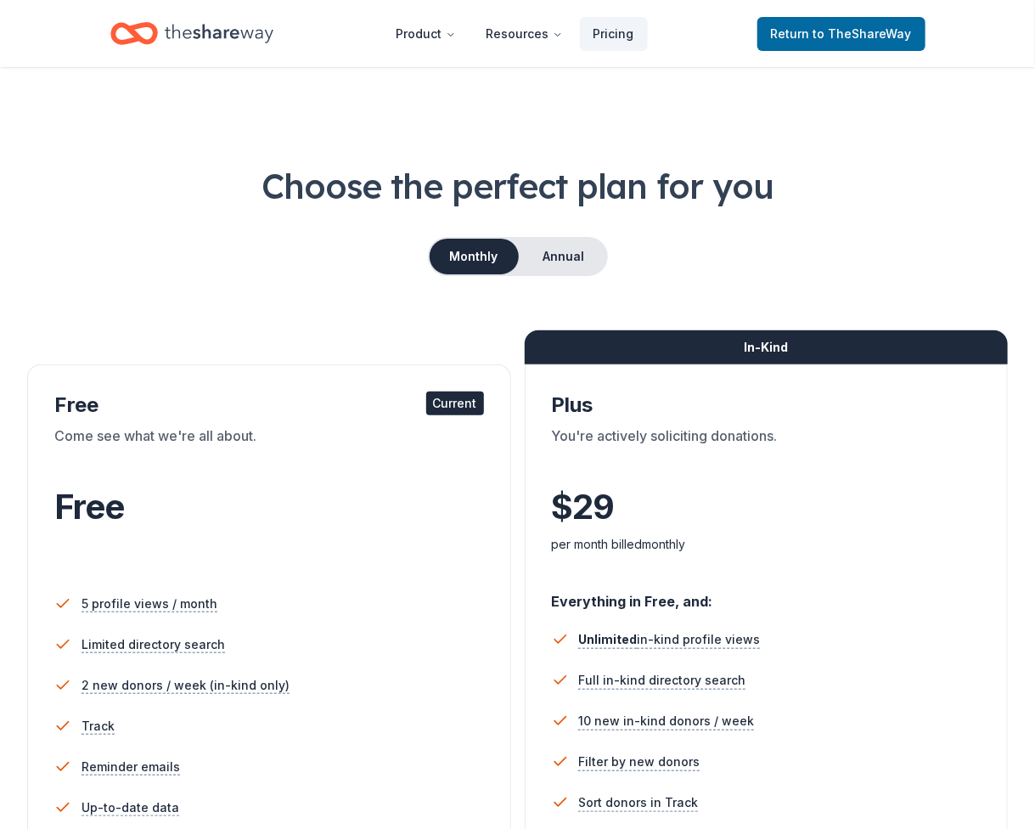
click at [278, 491] on div "Free" at bounding box center [269, 507] width 430 height 48
click at [278, 486] on div "Free" at bounding box center [269, 507] width 430 height 48
click at [279, 483] on div "Free" at bounding box center [269, 507] width 430 height 48
click at [553, 262] on button "Annual" at bounding box center [564, 257] width 84 height 36
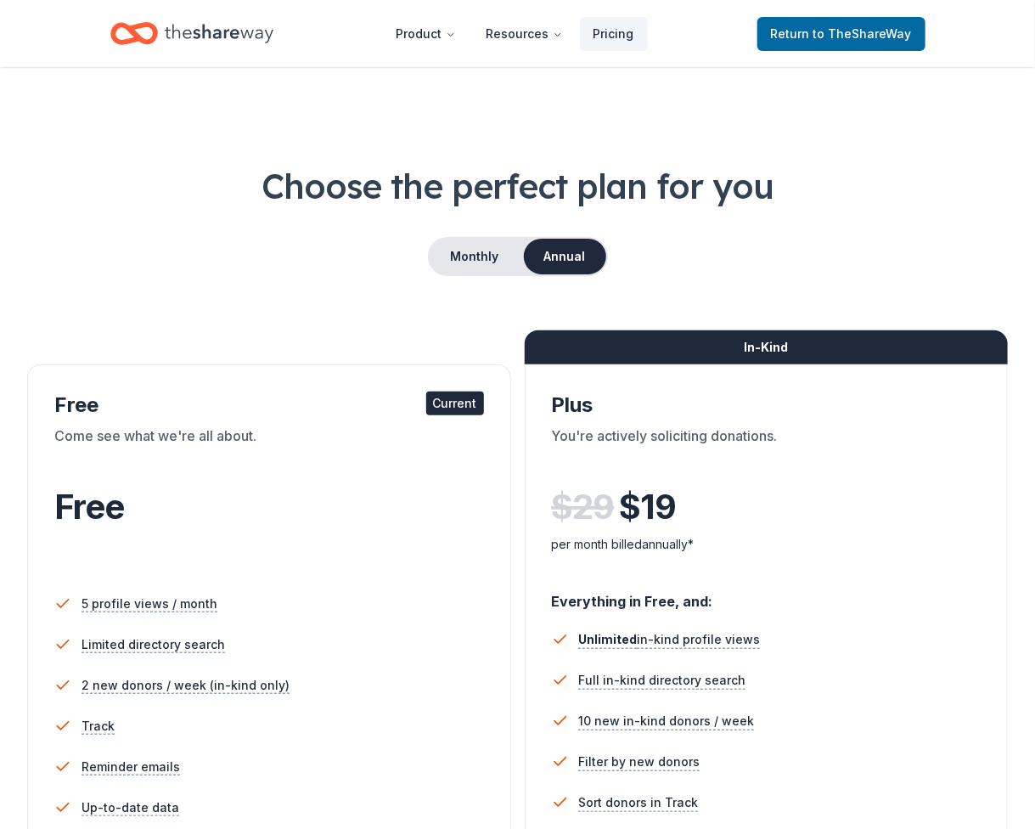
click at [343, 516] on div "Free" at bounding box center [269, 507] width 430 height 48
click at [344, 515] on div "Free" at bounding box center [269, 507] width 430 height 48
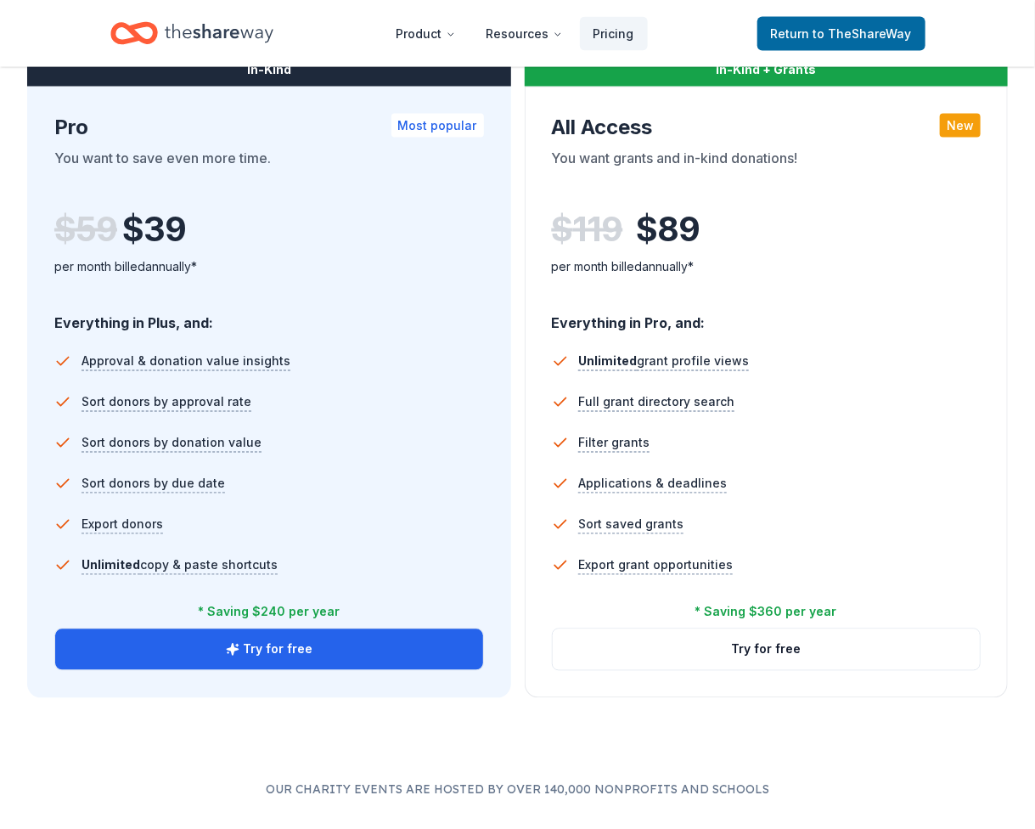
scroll to position [1019, 0]
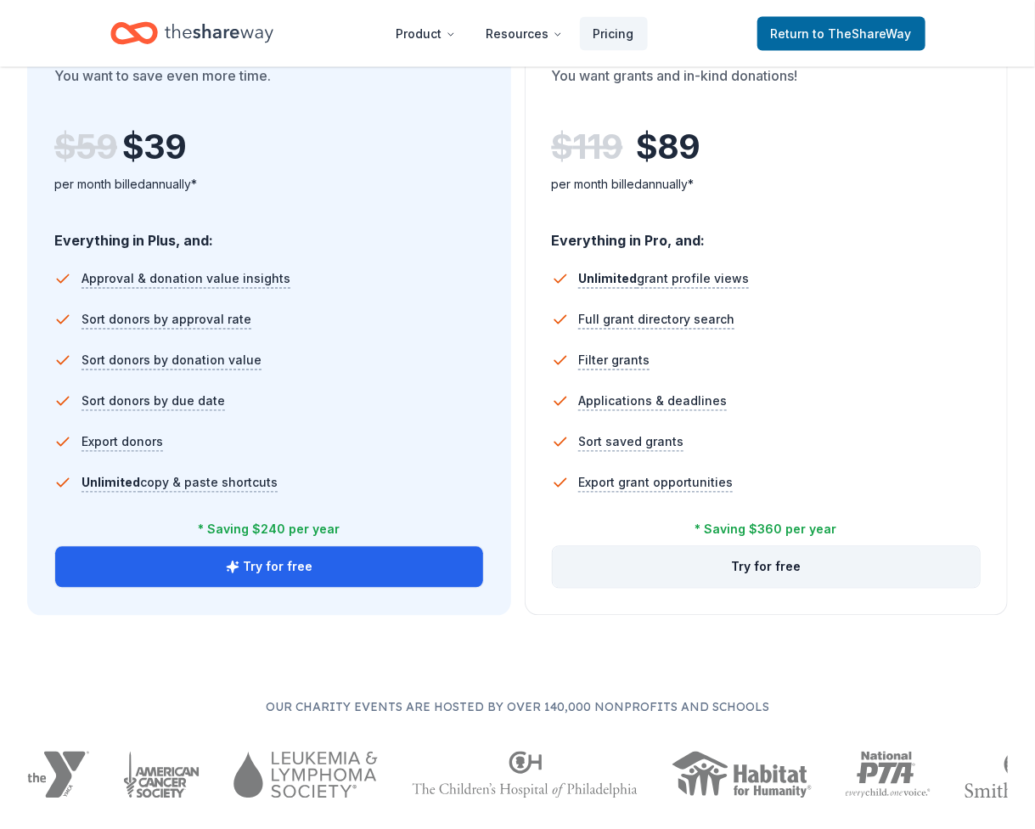
click at [644, 566] on button "Try for free" at bounding box center [767, 567] width 428 height 41
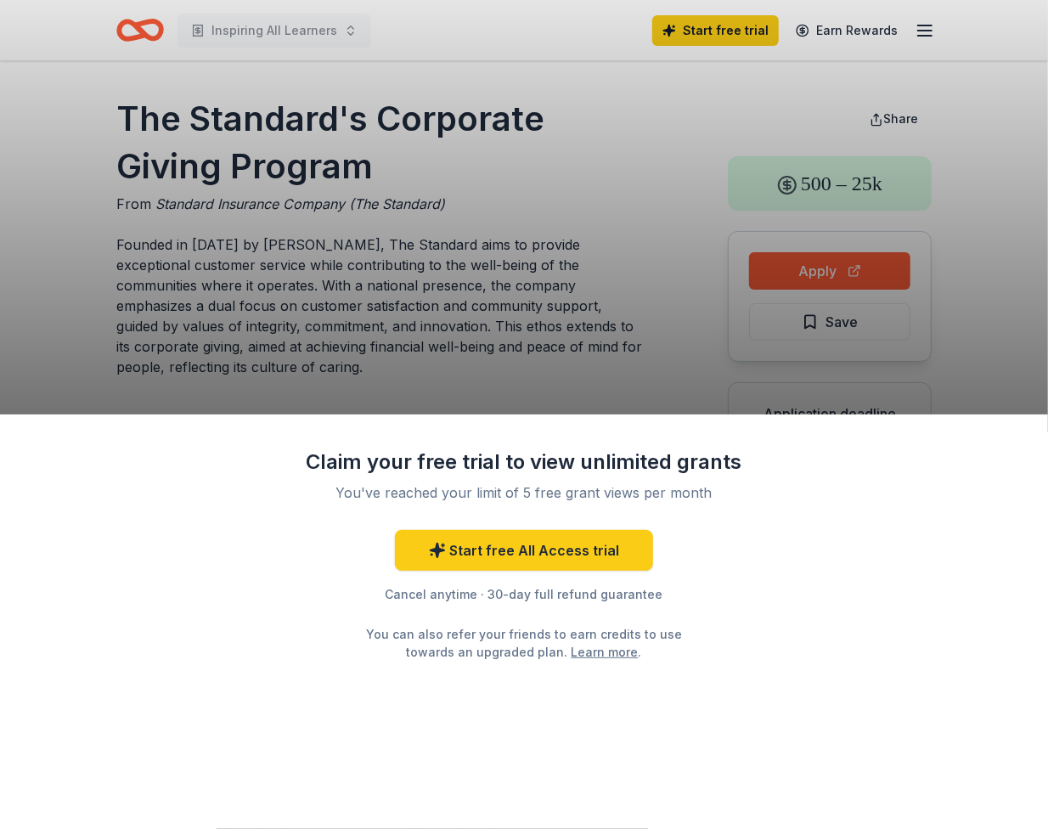
drag, startPoint x: 115, startPoint y: 242, endPoint x: 149, endPoint y: 331, distance: 95.4
click at [149, 331] on div "Claim your free trial to view unlimited grants You've reached your limit of 5 f…" at bounding box center [524, 414] width 1048 height 829
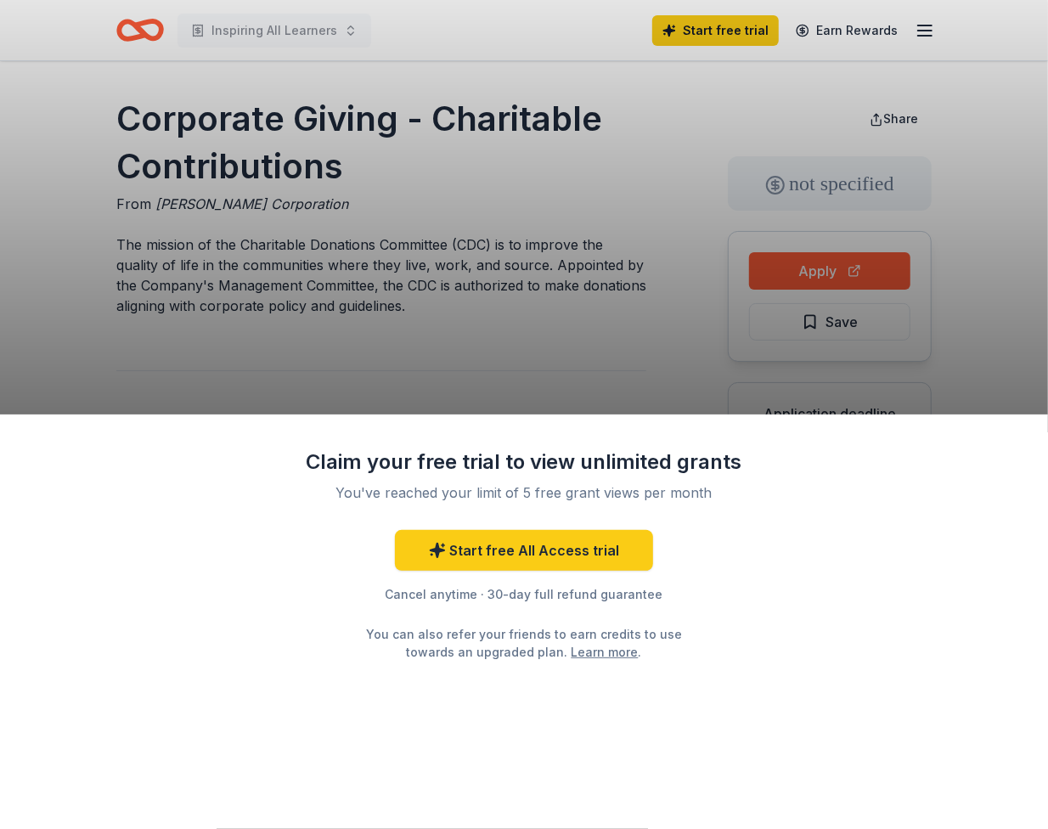
click at [402, 57] on div "Claim your free trial to view unlimited grants You've reached your limit of 5 f…" at bounding box center [524, 414] width 1048 height 829
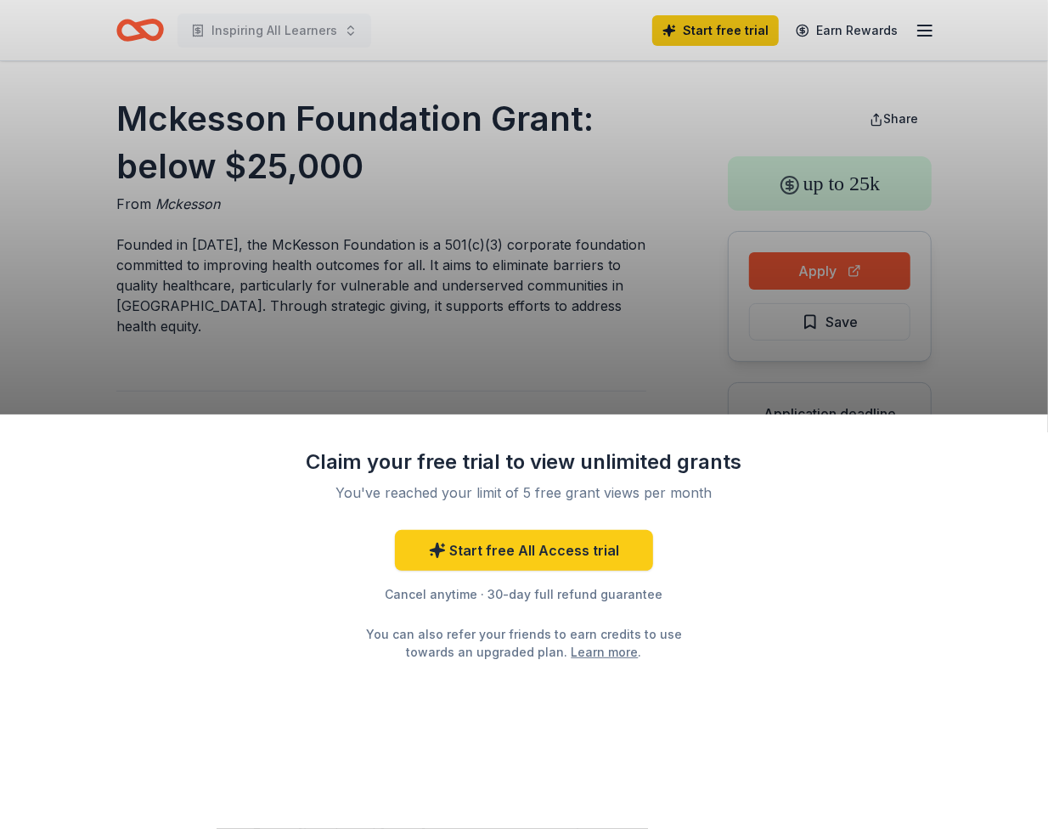
click at [342, 61] on div "Claim your free trial to view unlimited grants You've reached your limit of 5 f…" at bounding box center [524, 414] width 1048 height 829
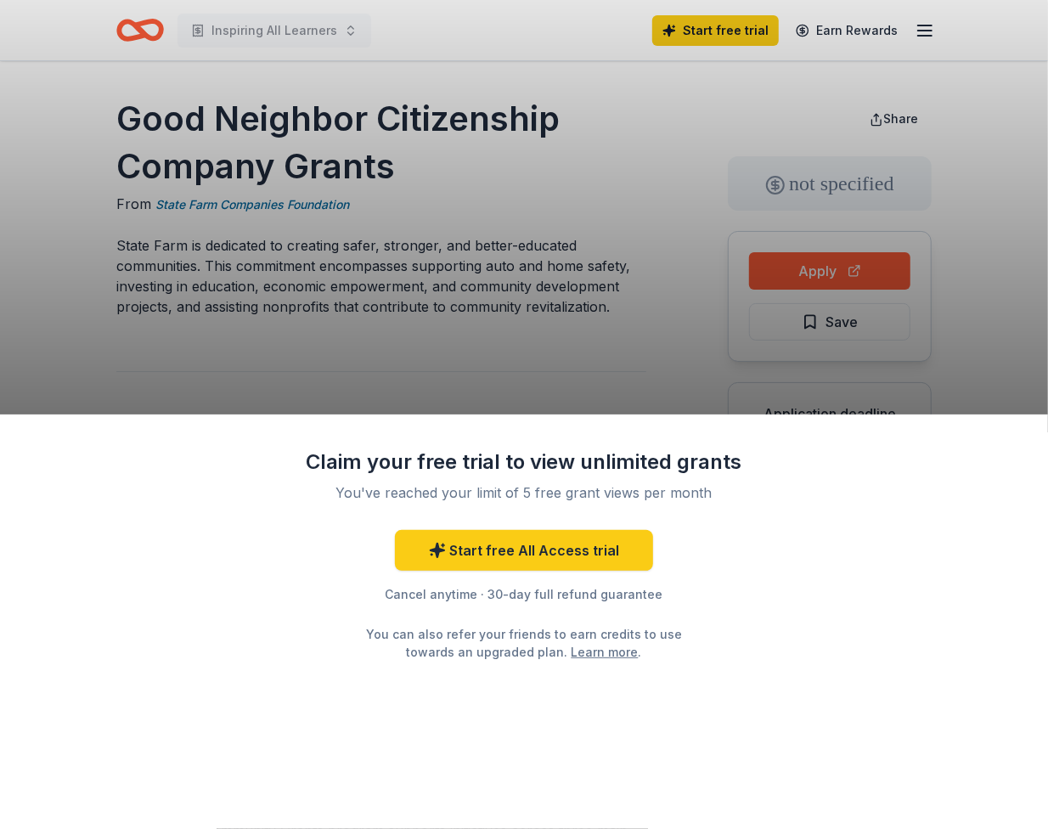
click at [414, 99] on div "Claim your free trial to view unlimited grants You've reached your limit of 5 f…" at bounding box center [524, 414] width 1048 height 829
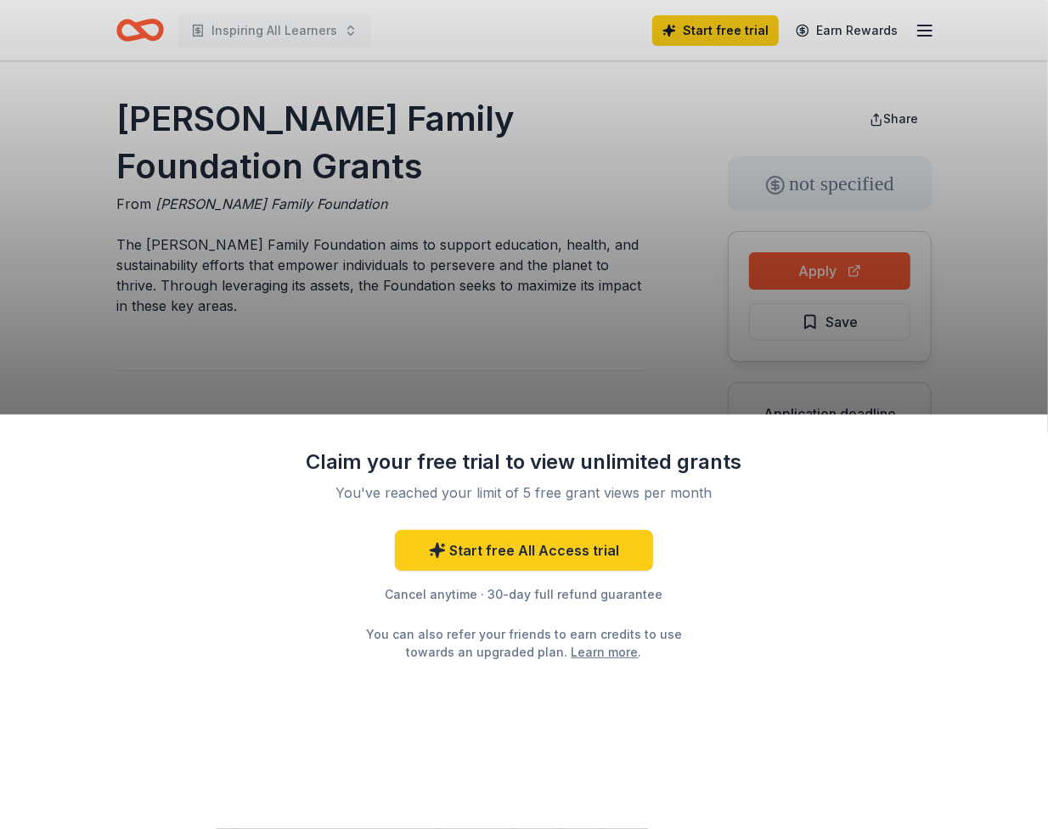
click at [583, 176] on div "Claim your free trial to view unlimited grants You've reached your limit of 5 f…" at bounding box center [524, 414] width 1048 height 829
click at [376, 70] on div "Claim your free trial to view unlimited grants You've reached your limit of 5 f…" at bounding box center [524, 414] width 1048 height 829
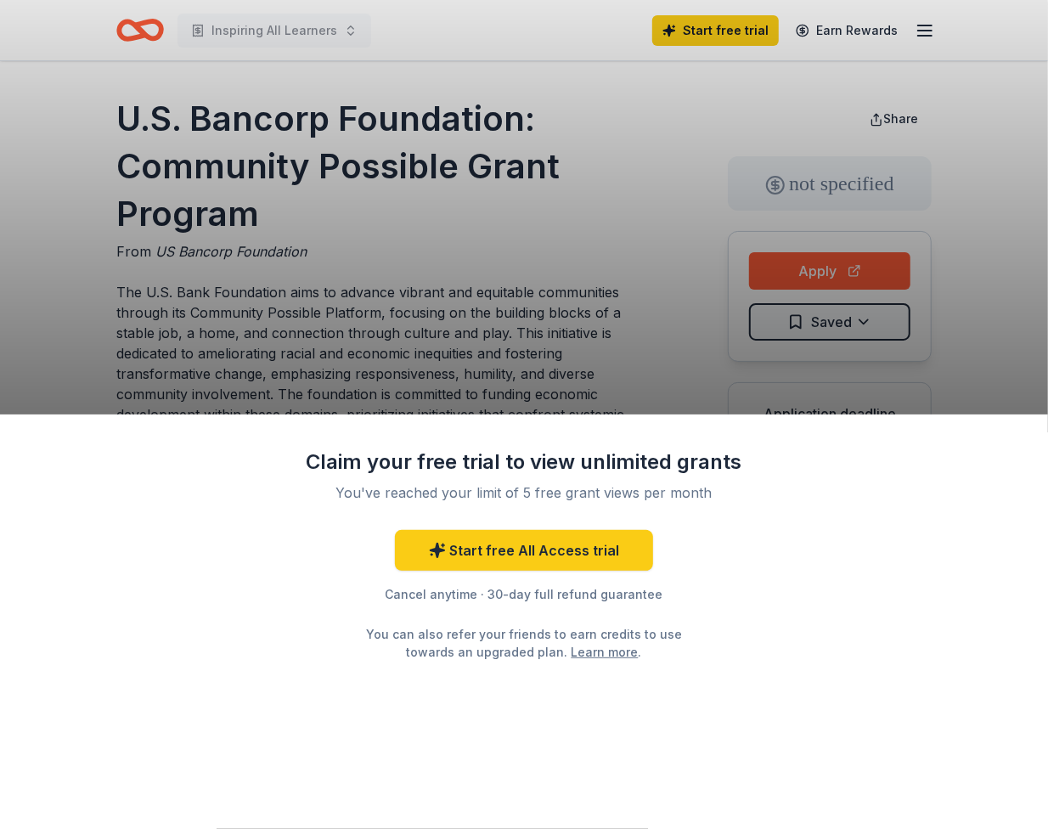
click at [540, 226] on div "Claim your free trial to view unlimited grants You've reached your limit of 5 f…" at bounding box center [524, 414] width 1048 height 829
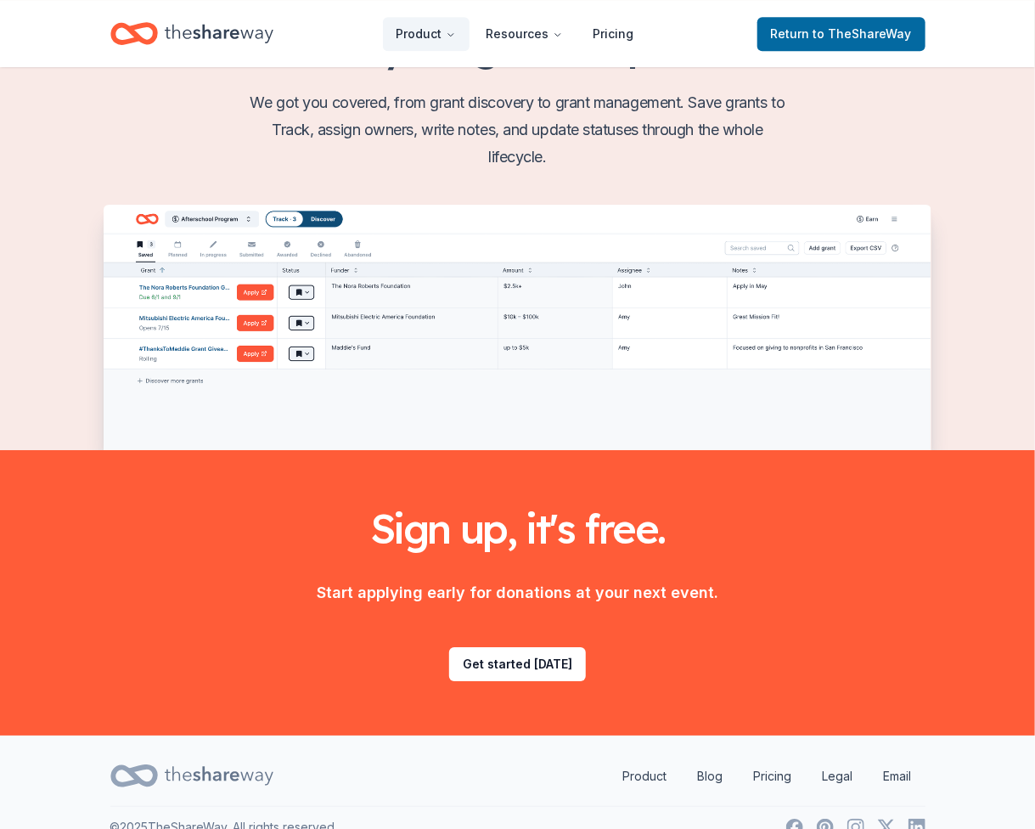
scroll to position [2070, 0]
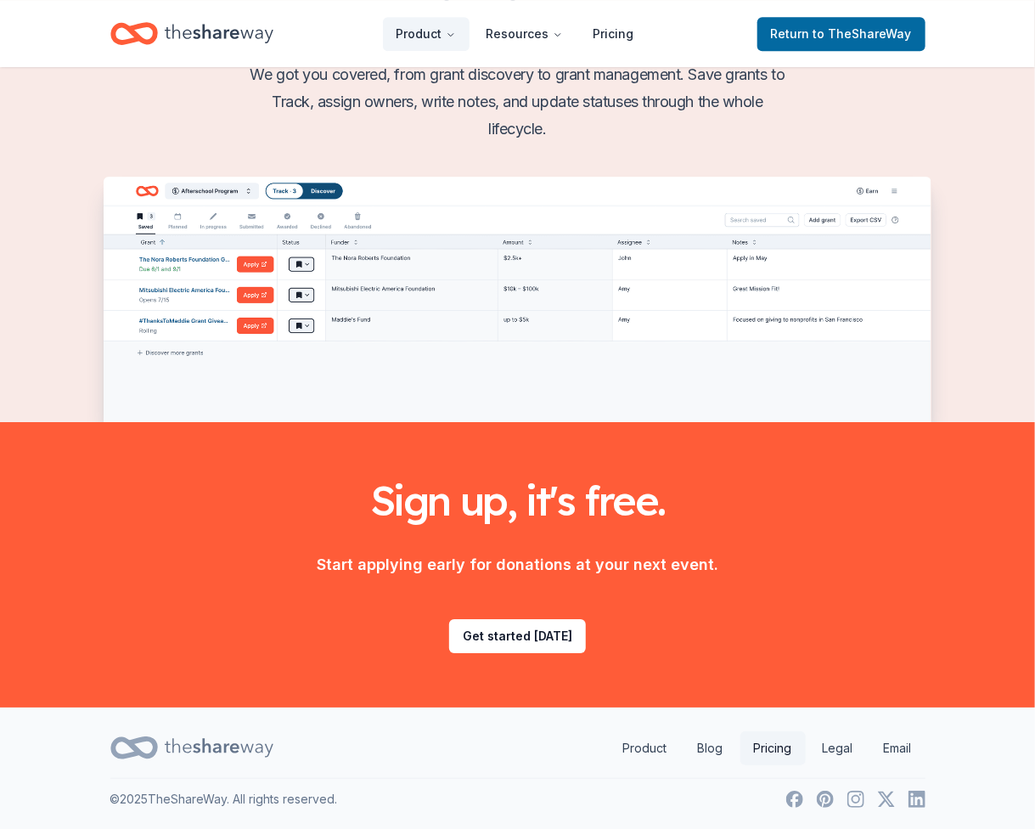
click at [786, 745] on link "Pricing" at bounding box center [773, 748] width 65 height 34
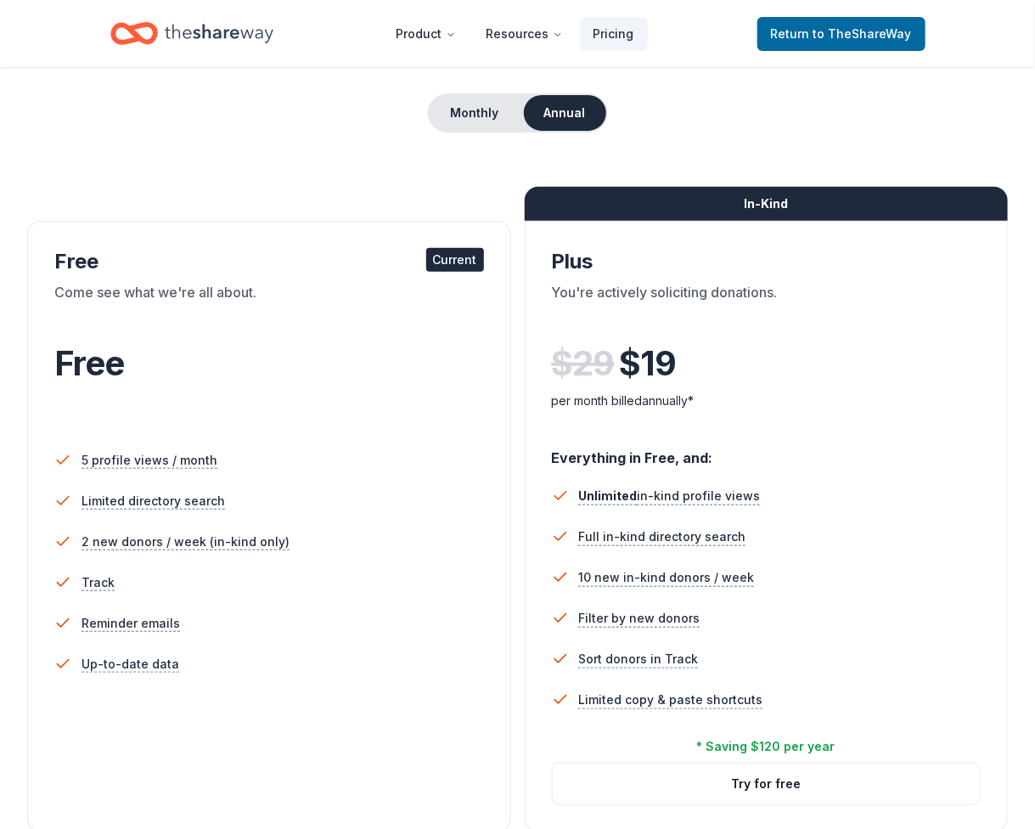
scroll to position [170, 0]
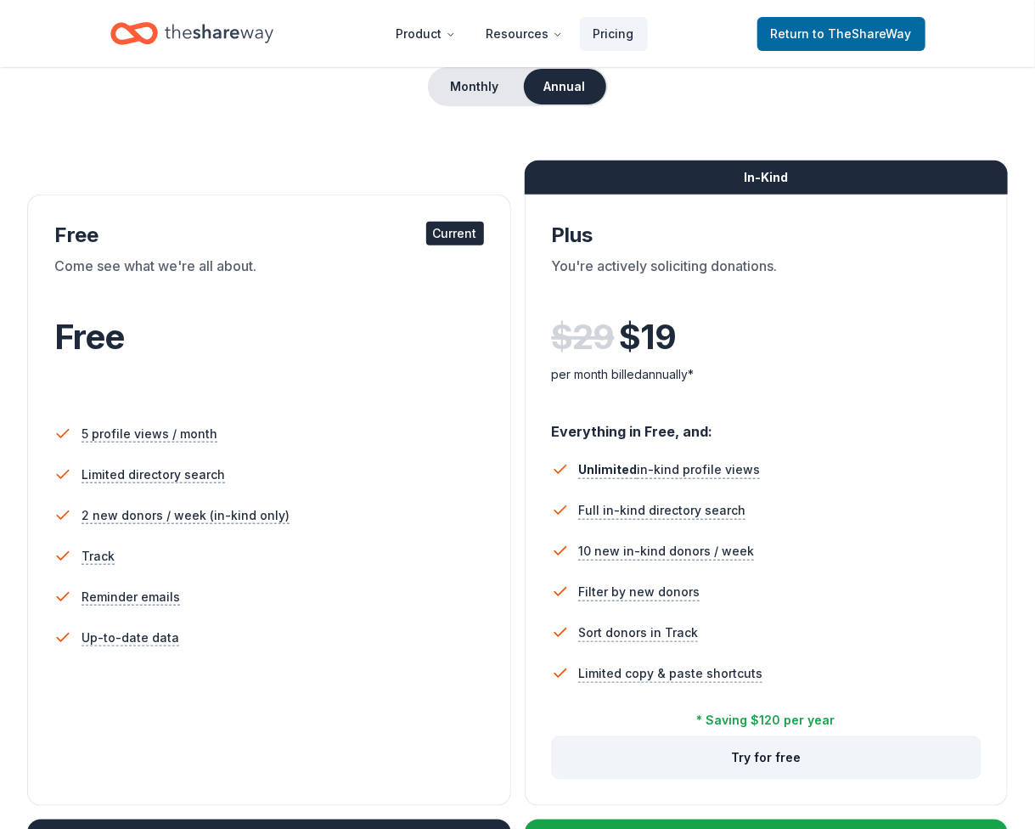
click at [848, 762] on button "Try for free" at bounding box center [767, 757] width 428 height 41
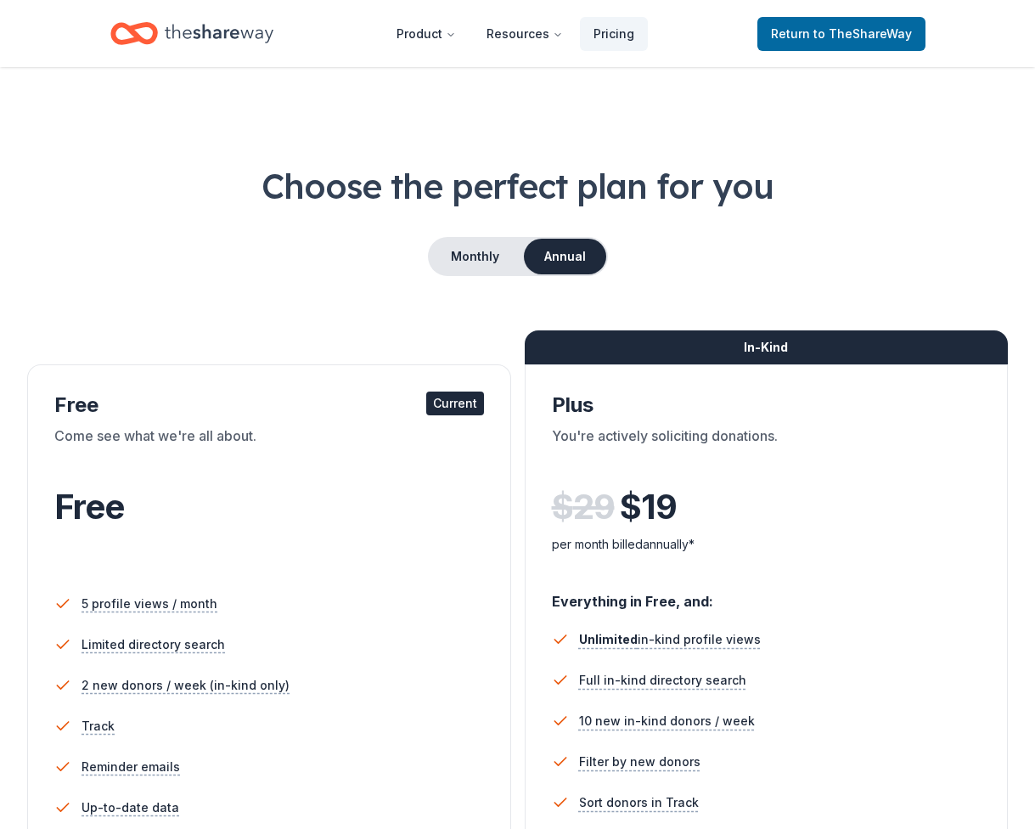
scroll to position [167, 0]
